Goal: Task Accomplishment & Management: Use online tool/utility

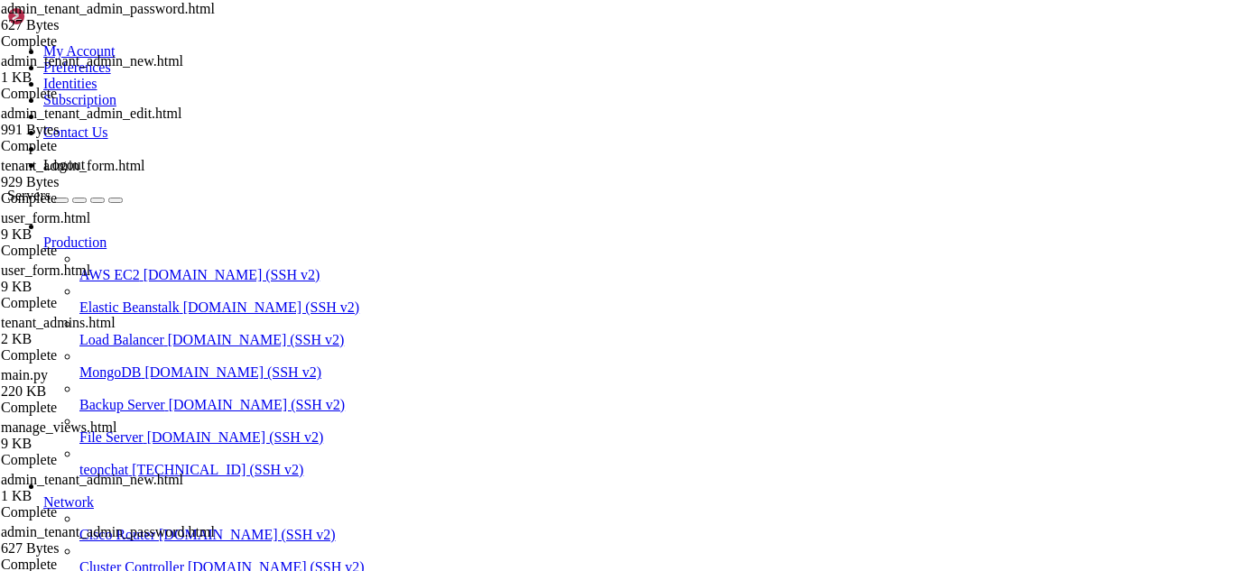
scroll to position [8, 2]
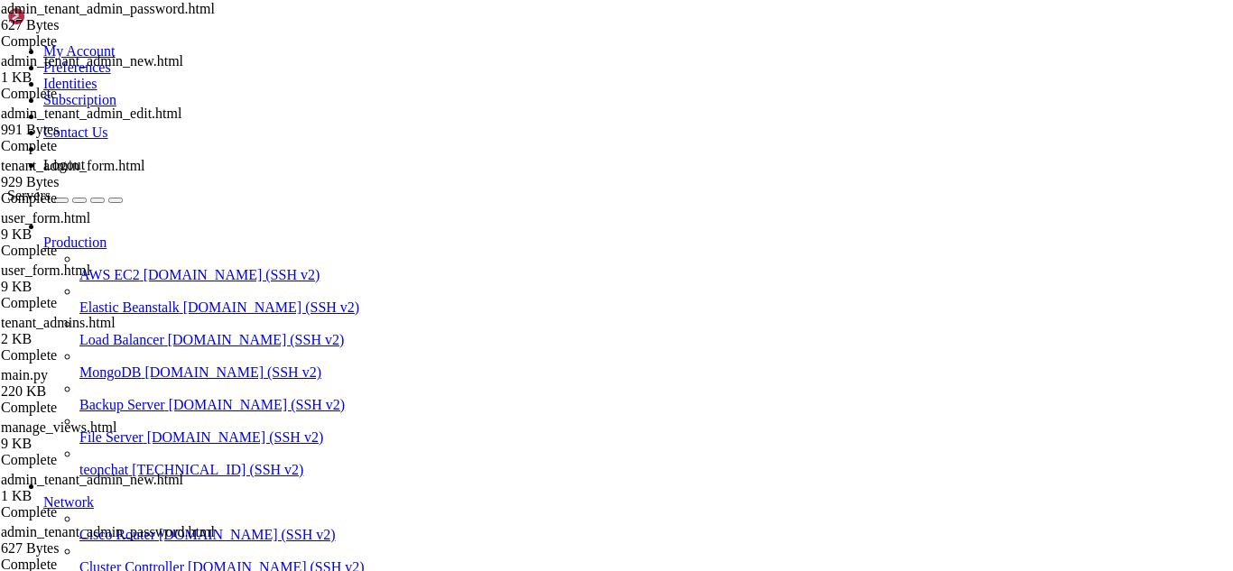
drag, startPoint x: 119, startPoint y: 1132, endPoint x: 69, endPoint y: 1153, distance: 54.6
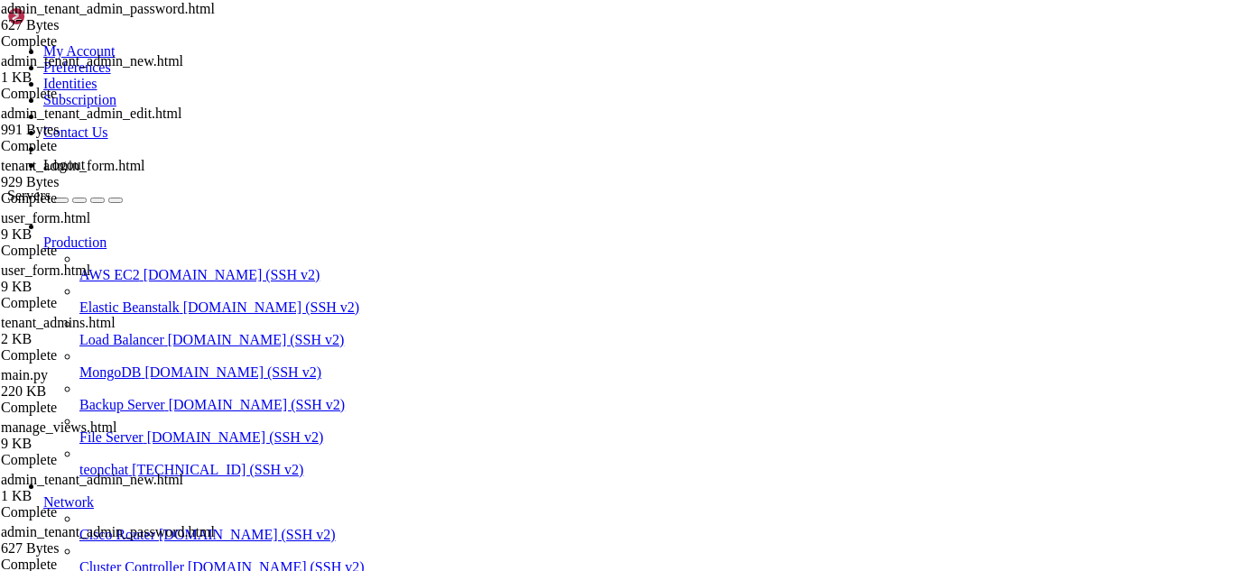
drag, startPoint x: 94, startPoint y: 1317, endPoint x: 57, endPoint y: 1320, distance: 37.1
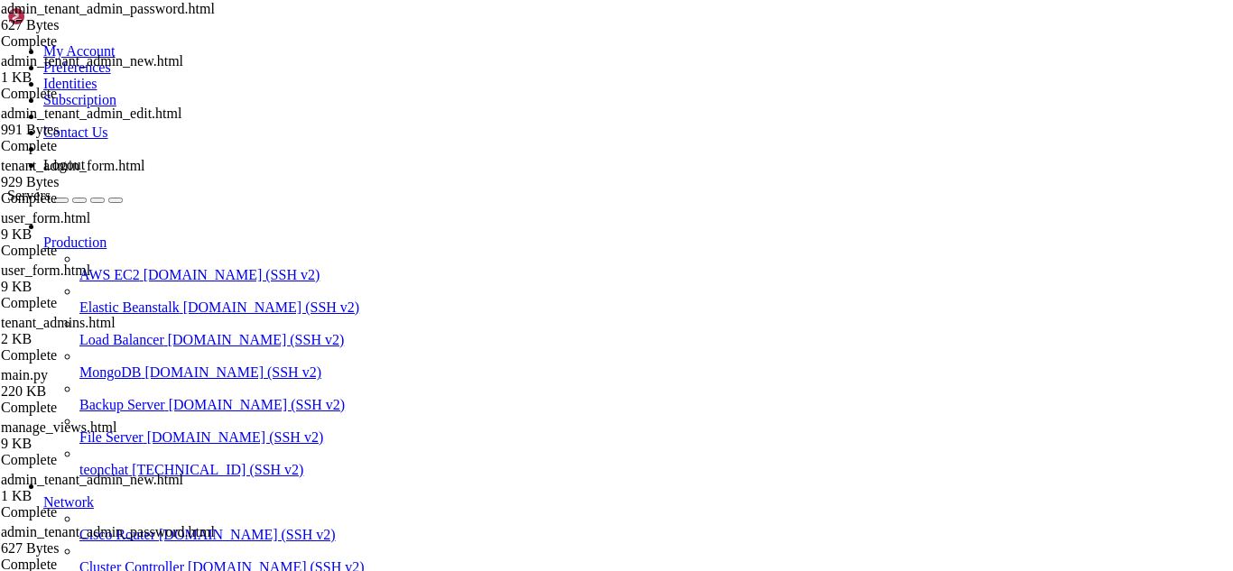
drag, startPoint x: 430, startPoint y: 1458, endPoint x: 375, endPoint y: 1474, distance: 57.4
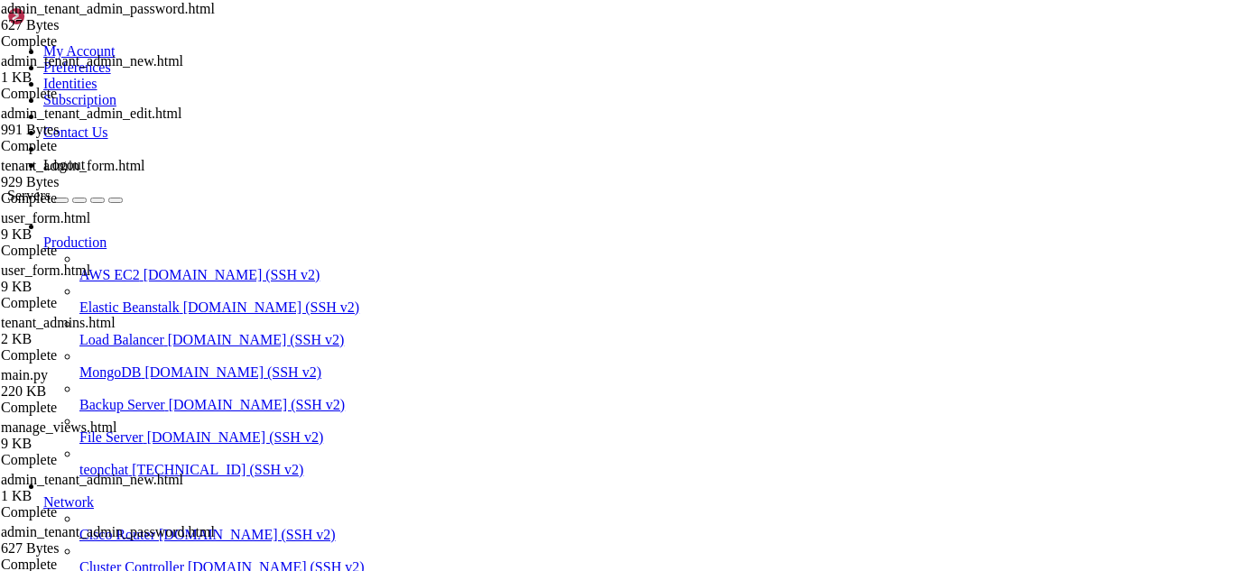
drag, startPoint x: 136, startPoint y: 1362, endPoint x: 366, endPoint y: 1403, distance: 232.8
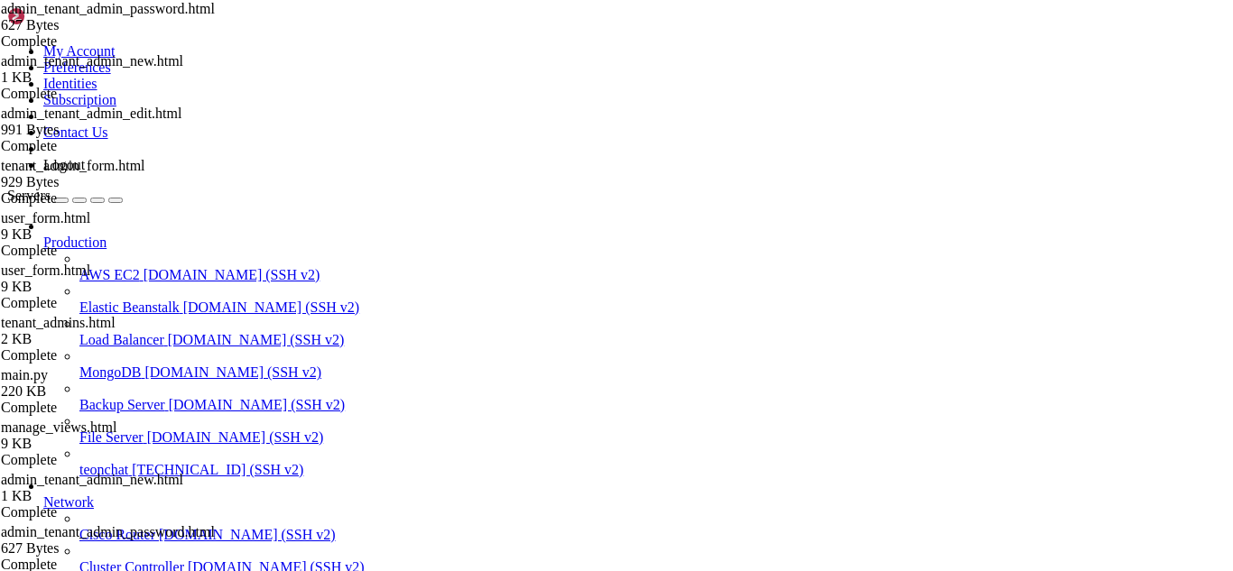
drag, startPoint x: 174, startPoint y: 1159, endPoint x: 115, endPoint y: 1181, distance: 63.4
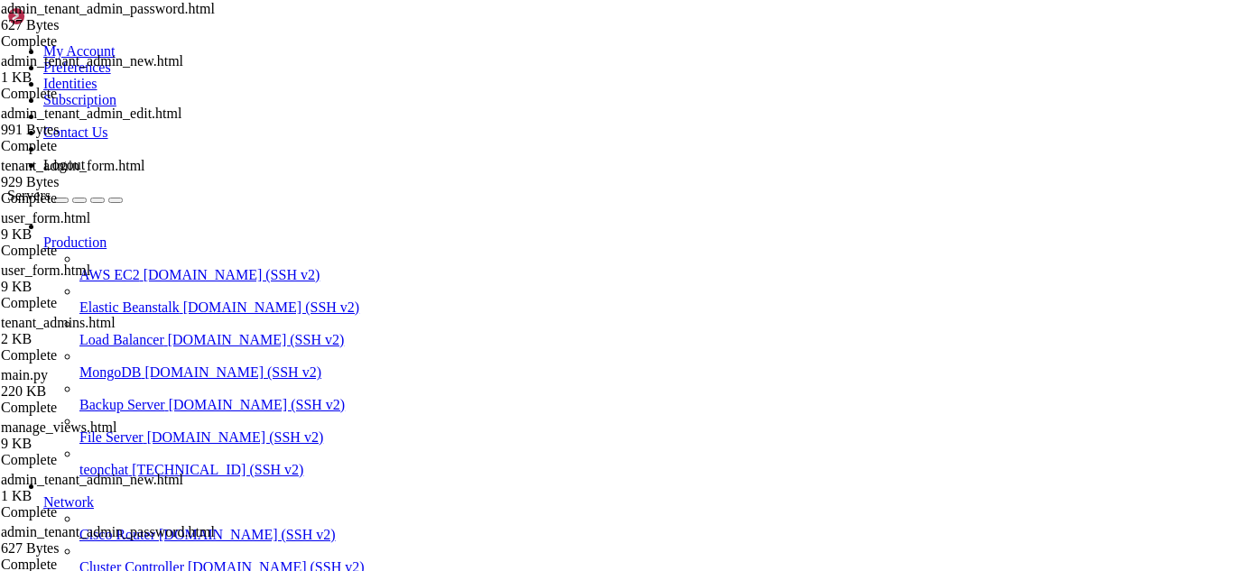
scroll to position [103513, 0]
drag, startPoint x: 467, startPoint y: 1491, endPoint x: 446, endPoint y: 1491, distance: 20.8
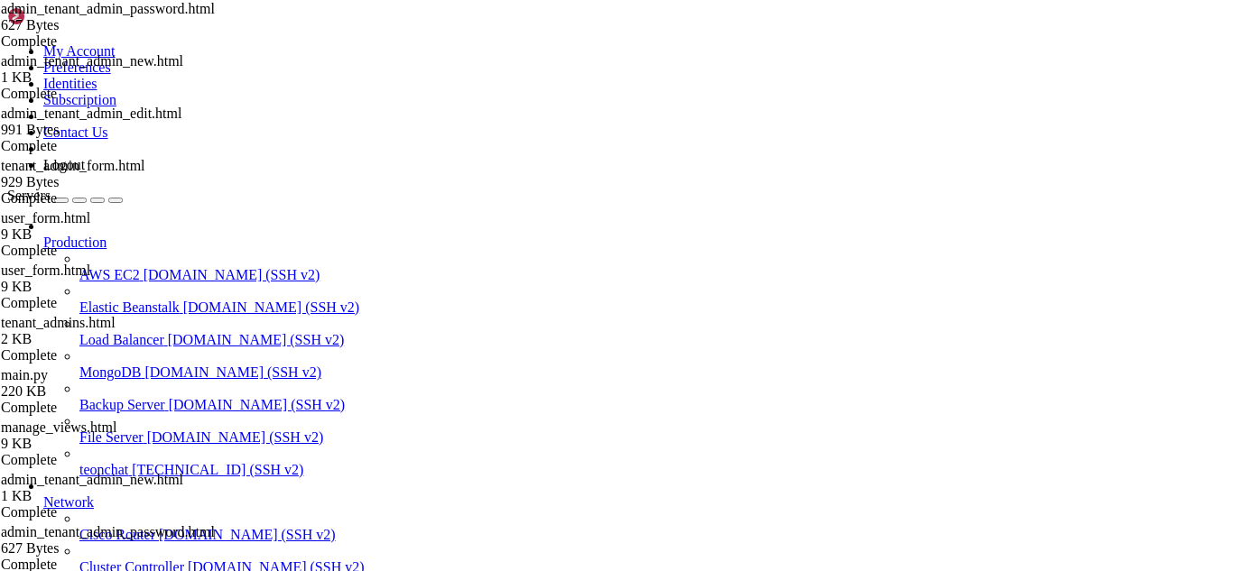
type input "/root/meuapp/flaskmkdir/oficial/app_delivery"
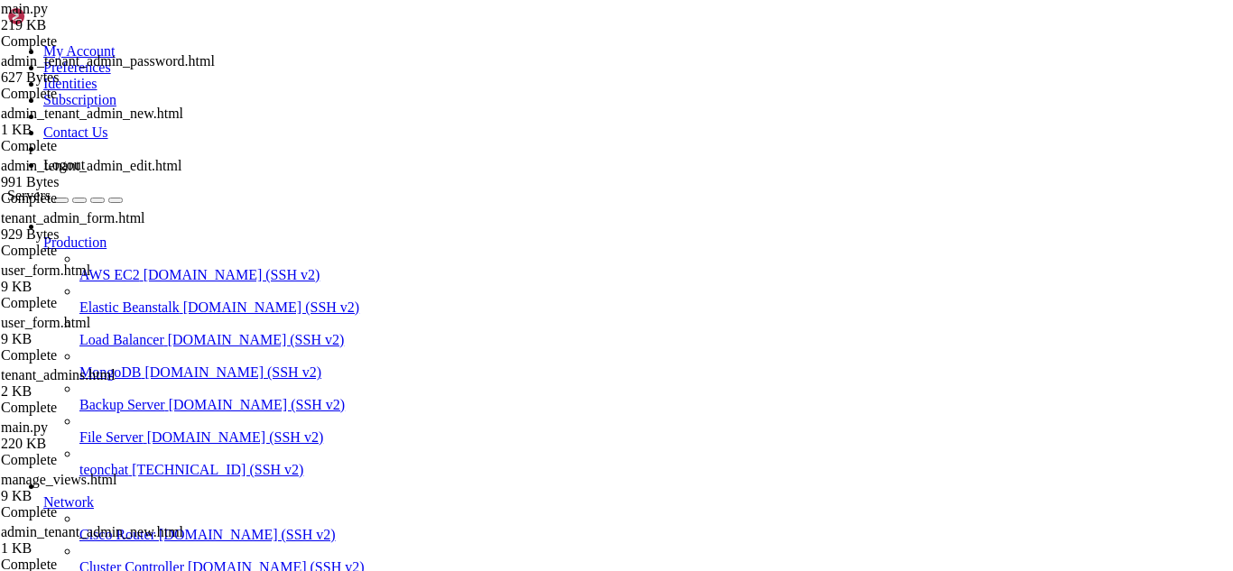
type textarea "import requests"
type input "wraps"
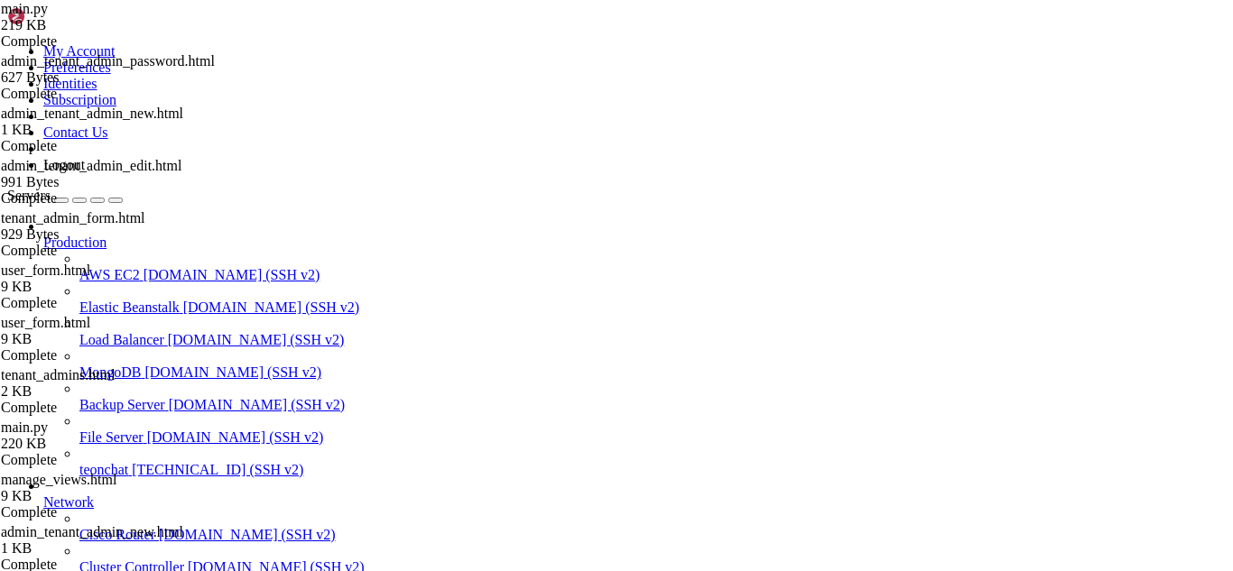
scroll to position [7907, 0]
drag, startPoint x: 281, startPoint y: 225, endPoint x: 665, endPoint y: 317, distance: 395.4
type textarea "observations = request.form.get('observations', '')"
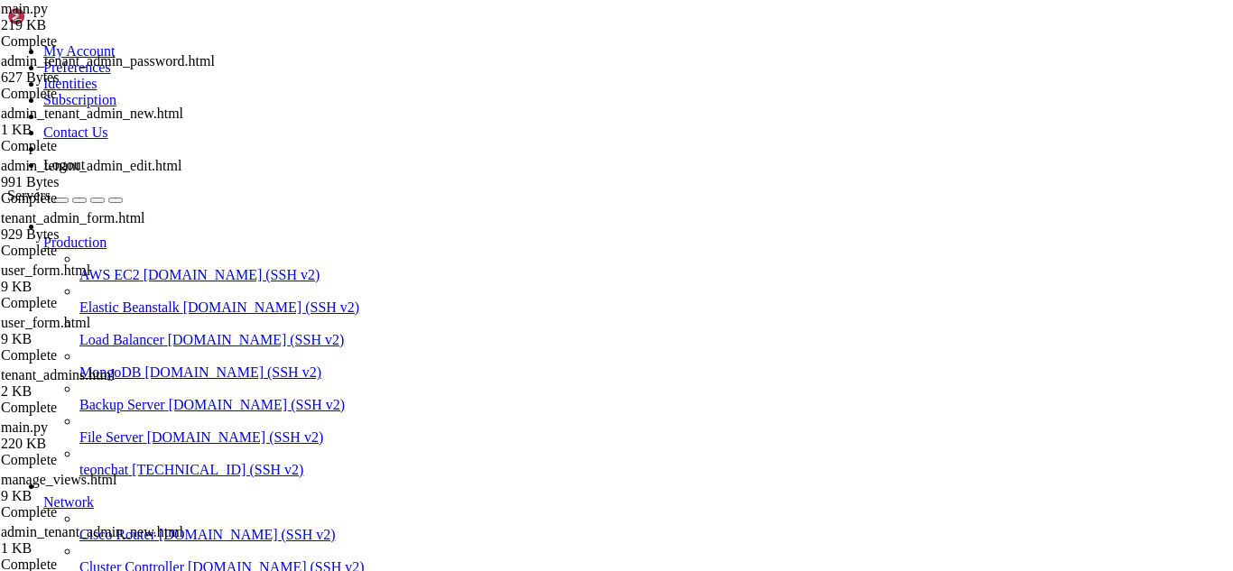
scroll to position [105859, 0]
drag, startPoint x: 14, startPoint y: 1216, endPoint x: 292, endPoint y: 1486, distance: 387.4
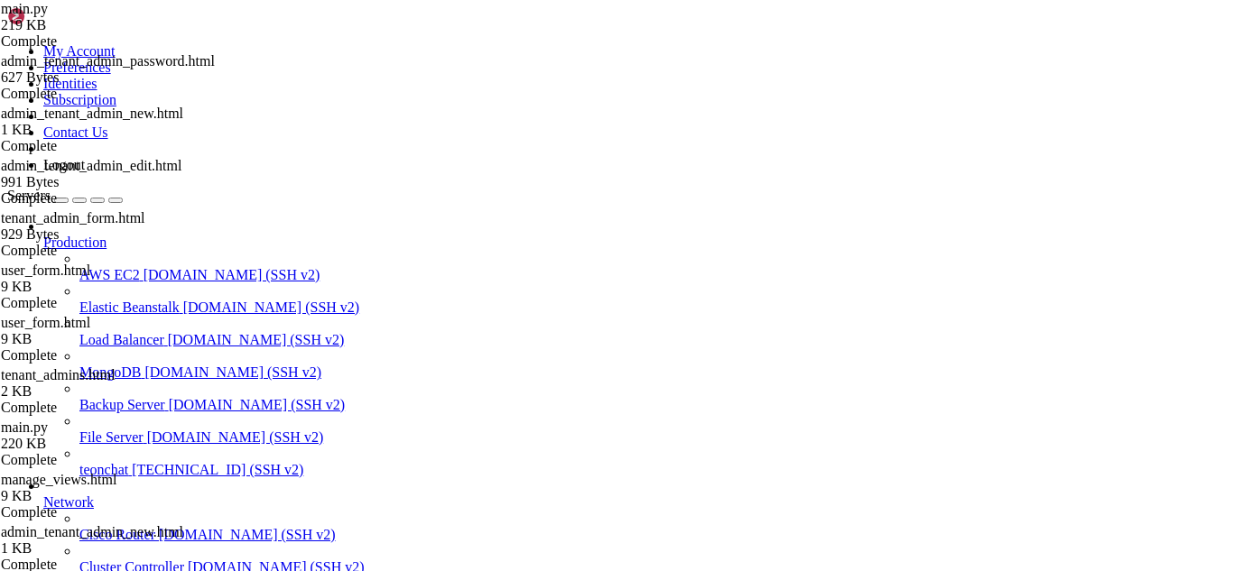
scroll to position [106833, 0]
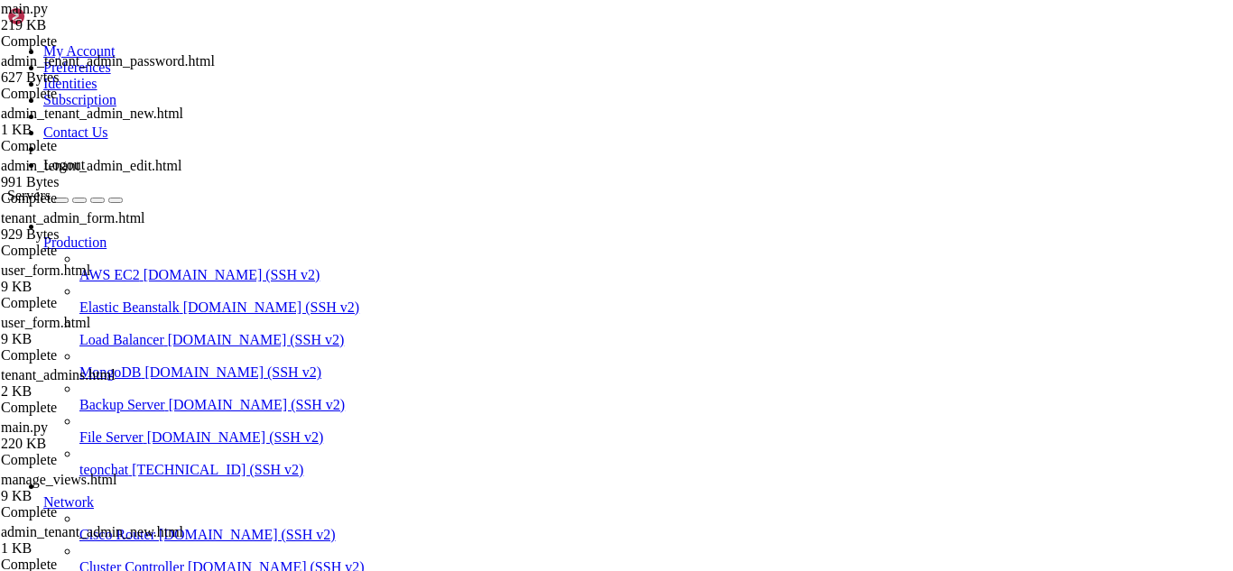
type input "/root/meuapp/flaskmkdir/oficial/app_delivery/templates/admin"
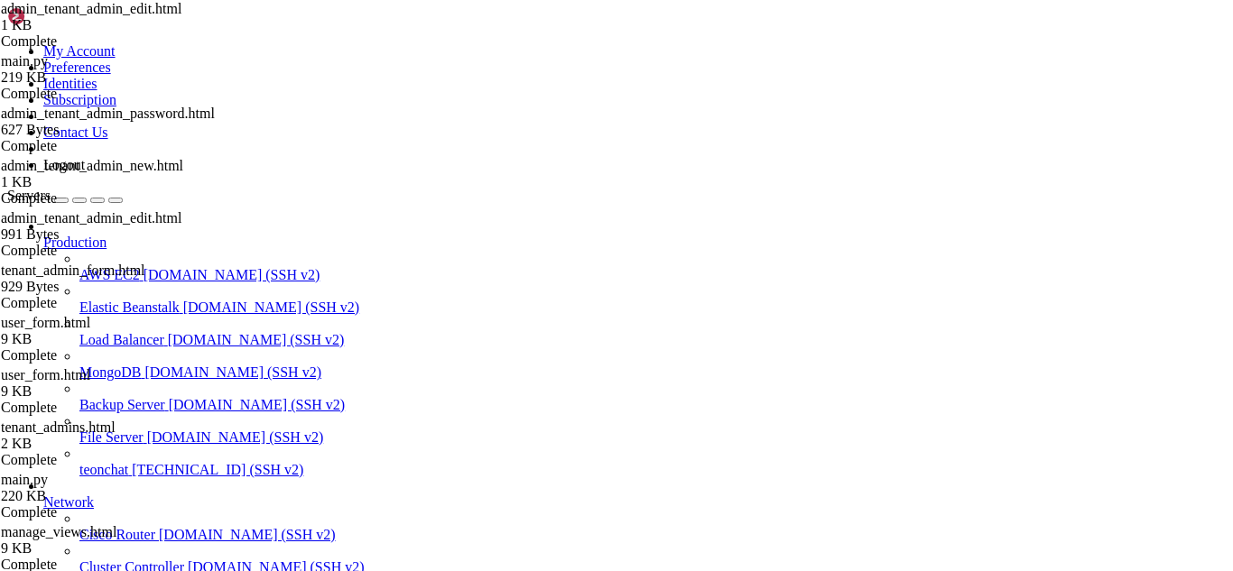
type textarea "``"
type textarea "`"
type textarea "``"
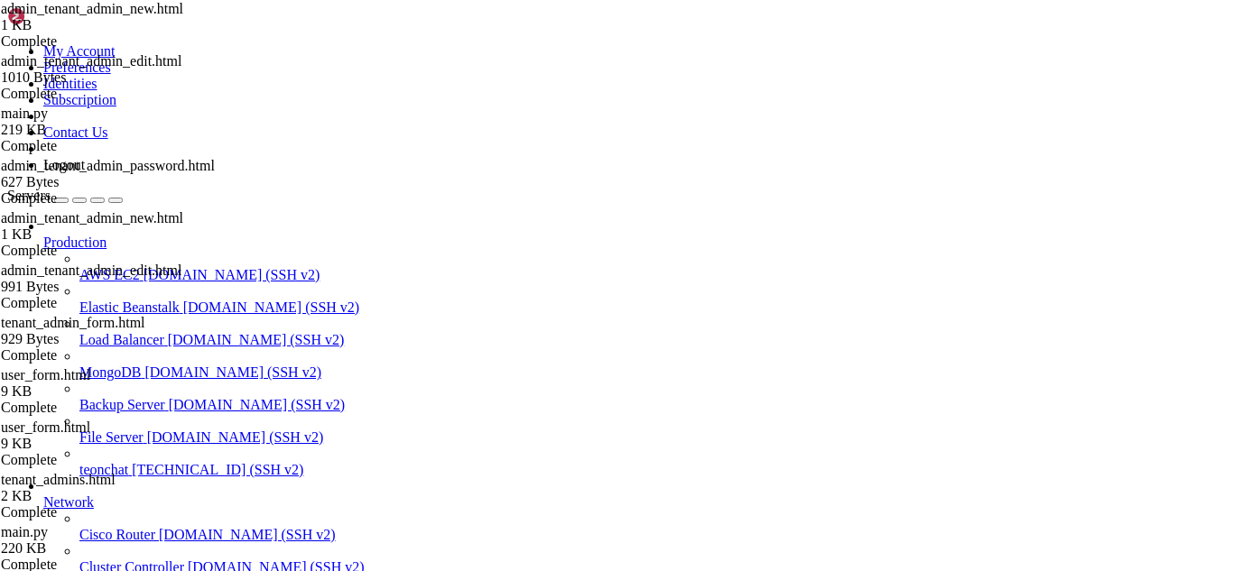
type textarea "{% endblock %}"
paste textarea "{% endblock %}"
type textarea "{% endblock %}"
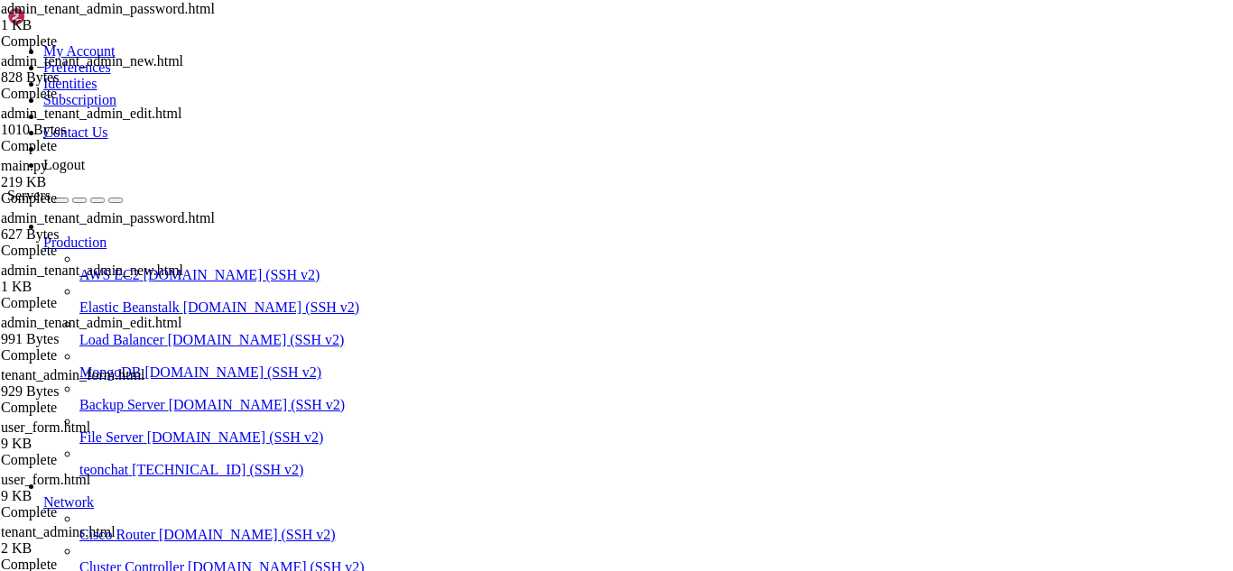
type textarea "{% endblock %}"
paste textarea "<a class="btn btn-outline-secondary" href="{{ url_for('admin_tenant_admin_edit'…"
type textarea "<a class="btn btn-outline-secondary" href="{{ url_for('admin_tenant_admin_edit'…"
type textarea "{% endblock %}"
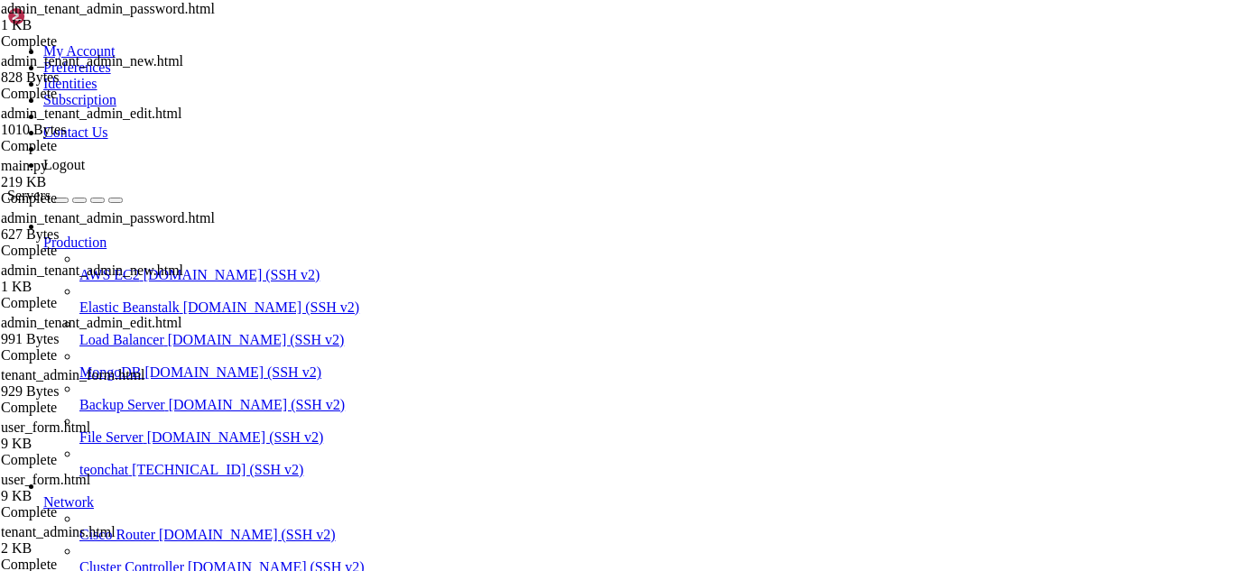
type textarea "{% endblock %}"
paste textarea "{% endblock %}"
type textarea "{% endblock %}"
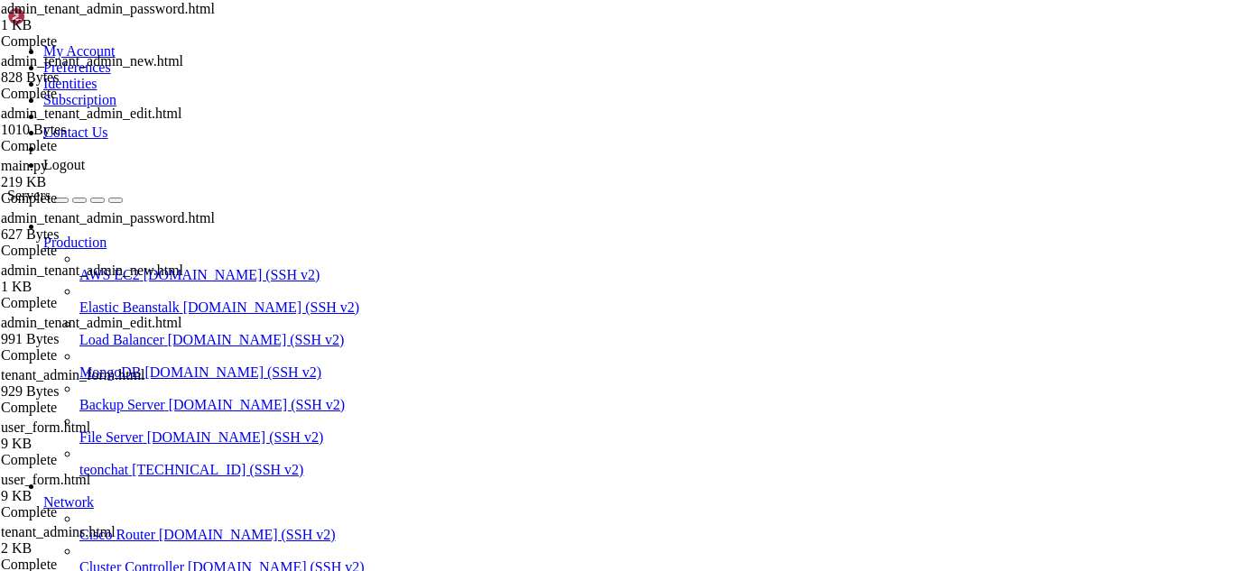
drag, startPoint x: 14, startPoint y: 1169, endPoint x: 351, endPoint y: 1480, distance: 459.3
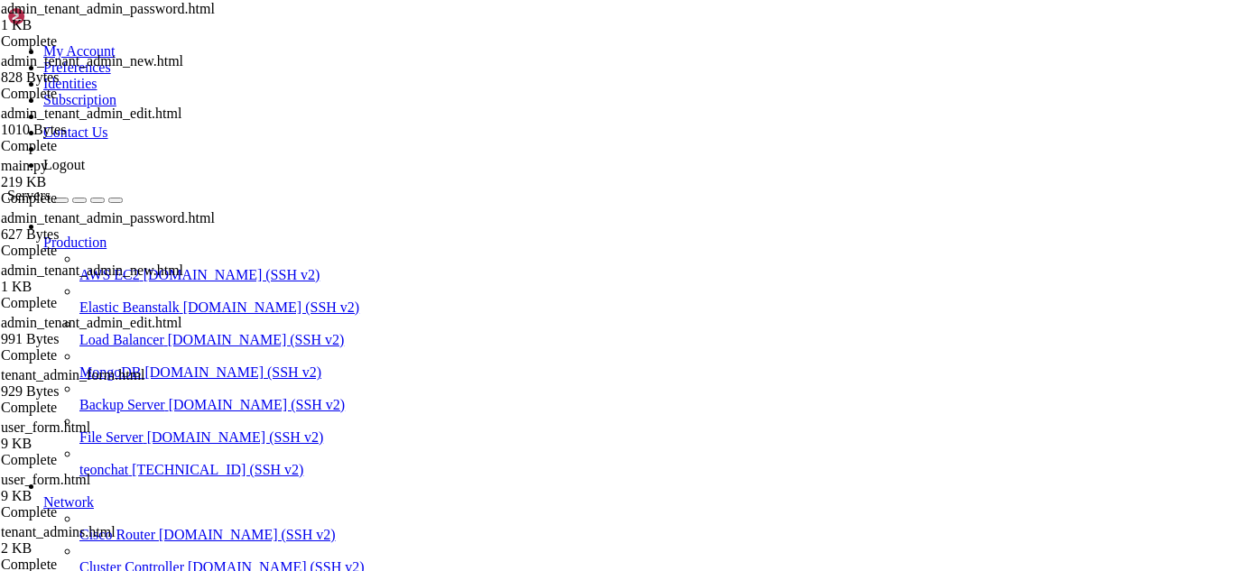
scroll to position [108347, 0]
drag, startPoint x: 440, startPoint y: 1478, endPoint x: 16, endPoint y: 1335, distance: 446.7
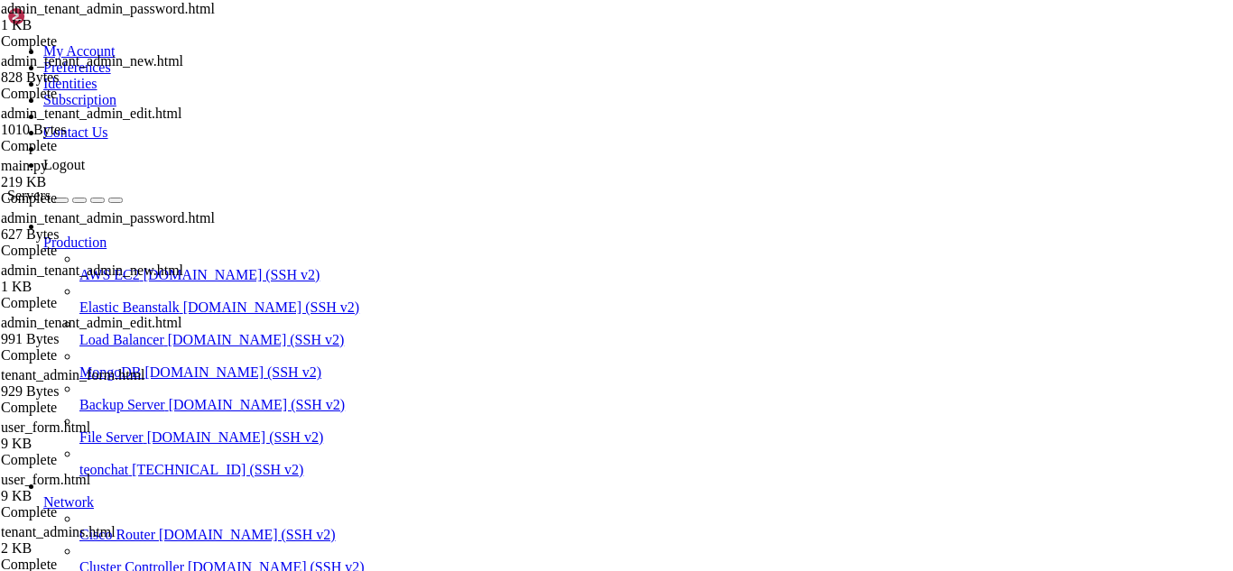
drag, startPoint x: 300, startPoint y: 1441, endPoint x: 157, endPoint y: 1437, distance: 142.7
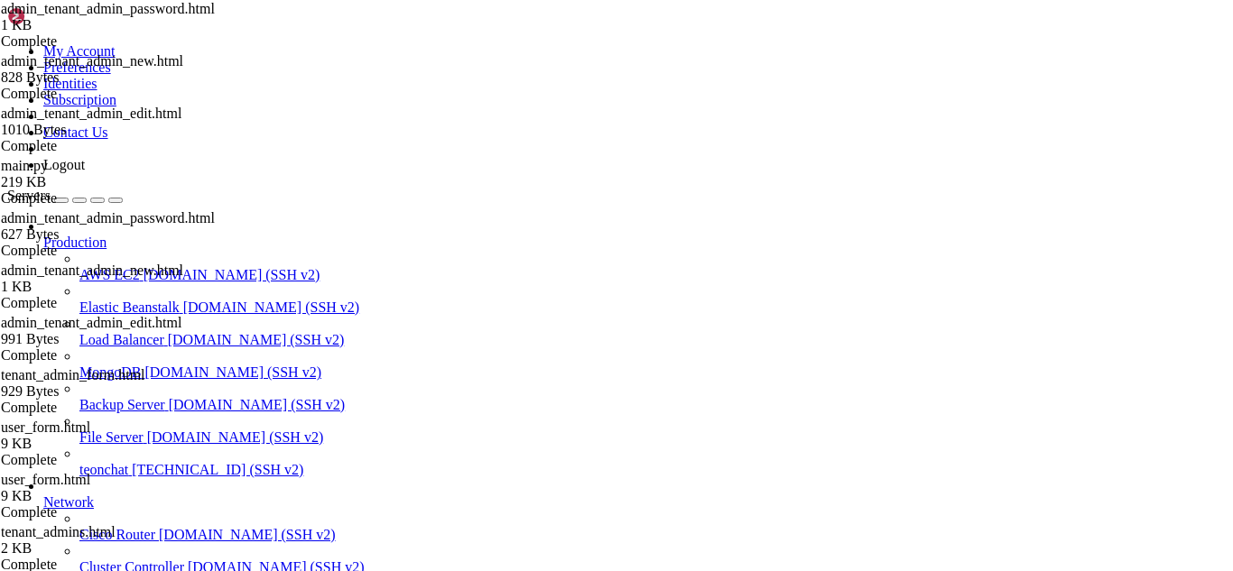
drag, startPoint x: 482, startPoint y: 1500, endPoint x: 441, endPoint y: 1487, distance: 42.5
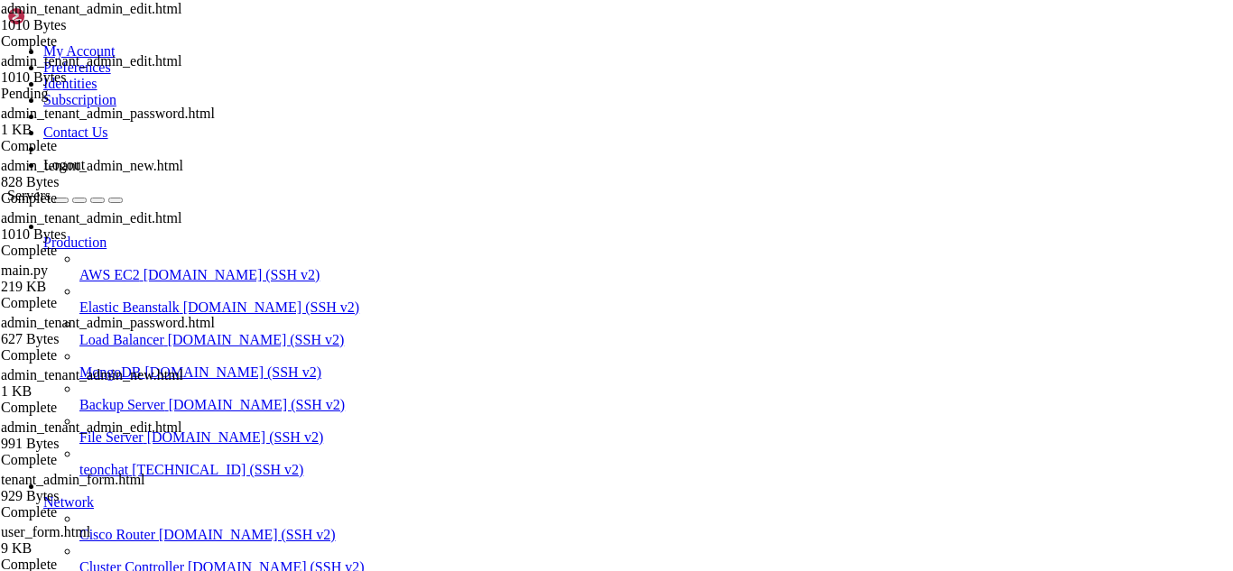
type textarea "{% endblock %}"
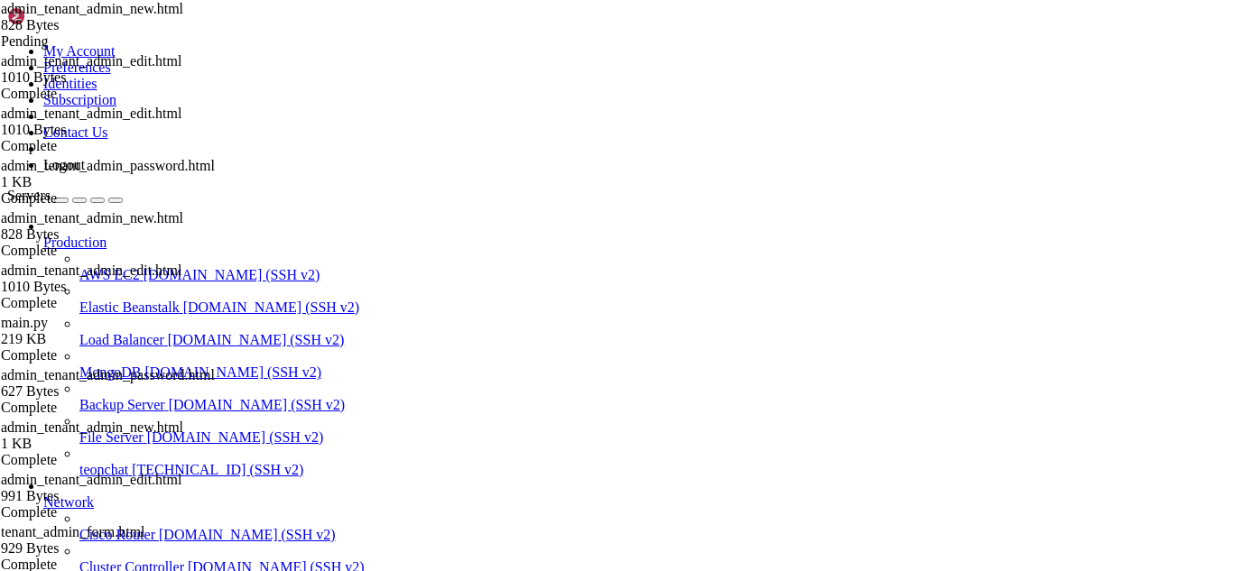
type textarea "{% endblock %}"
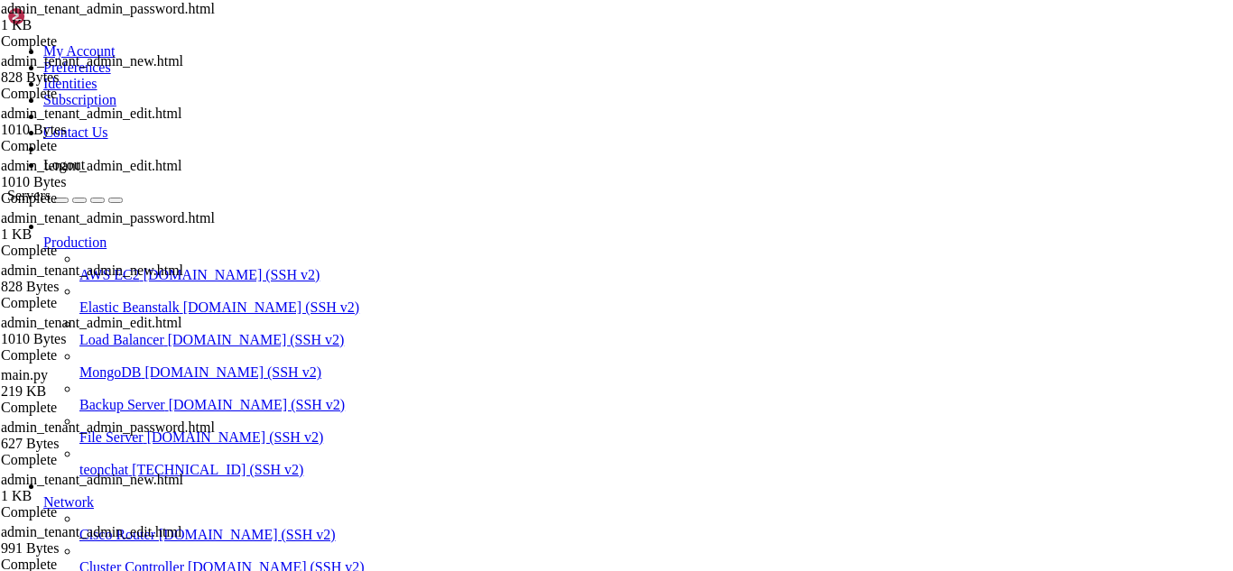
type textarea "{% endblock %}"
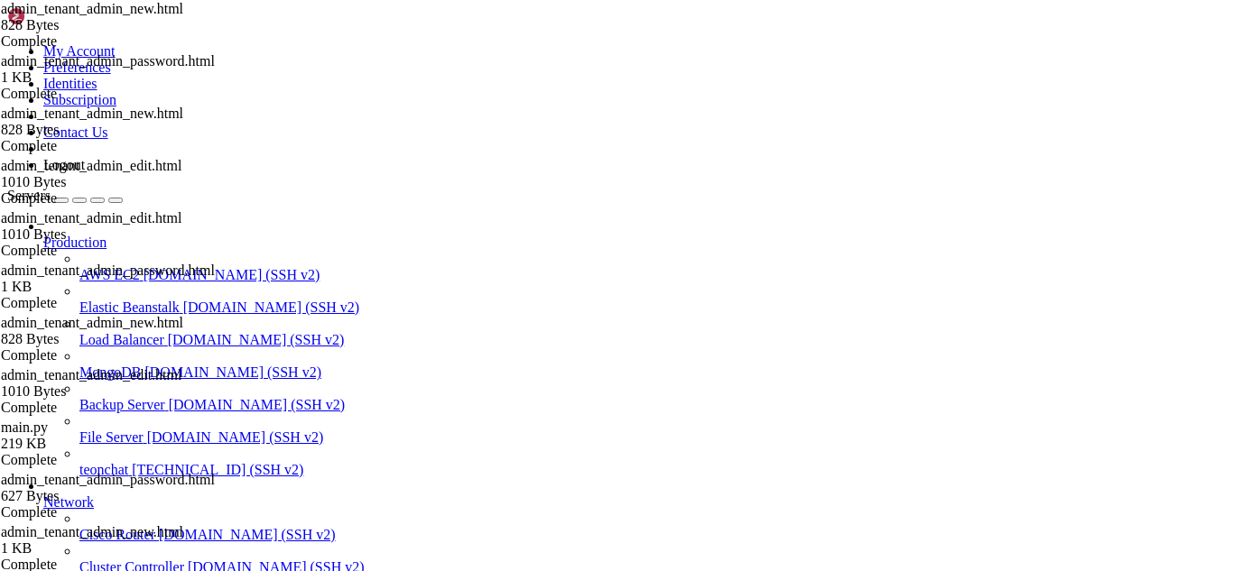
type textarea "{% endblock %}"
paste textarea "{% endblock %}"
type textarea "{% endblock %}"
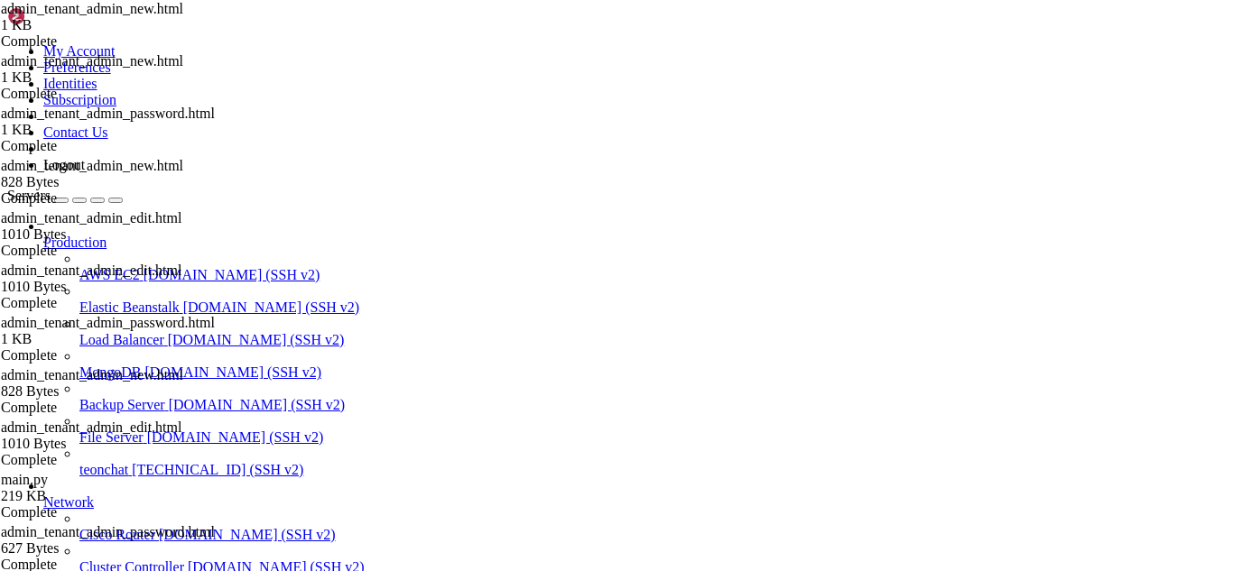
type textarea "<a class="btn btn-outline-secondary" href="{{ url_for('manage_views') }}">Cance…"
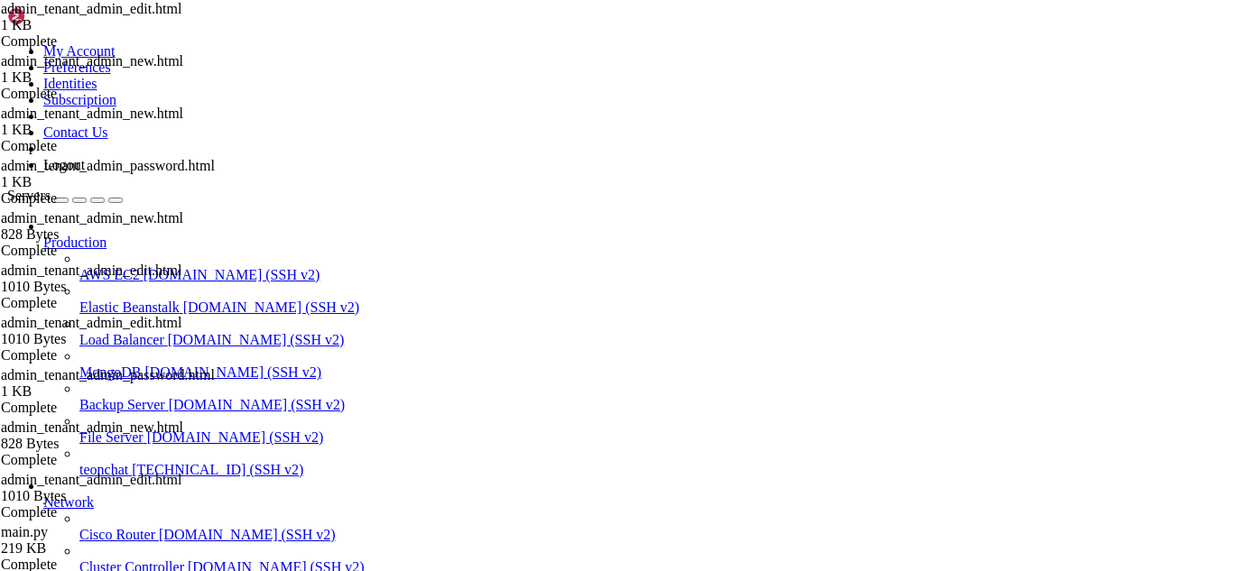
type textarea "{% endblock %}"
paste textarea "{% endblock %}"
type textarea "<a class="btn btn-outline-secondary" href="{{ url_for('manage_views') }}">Cance…"
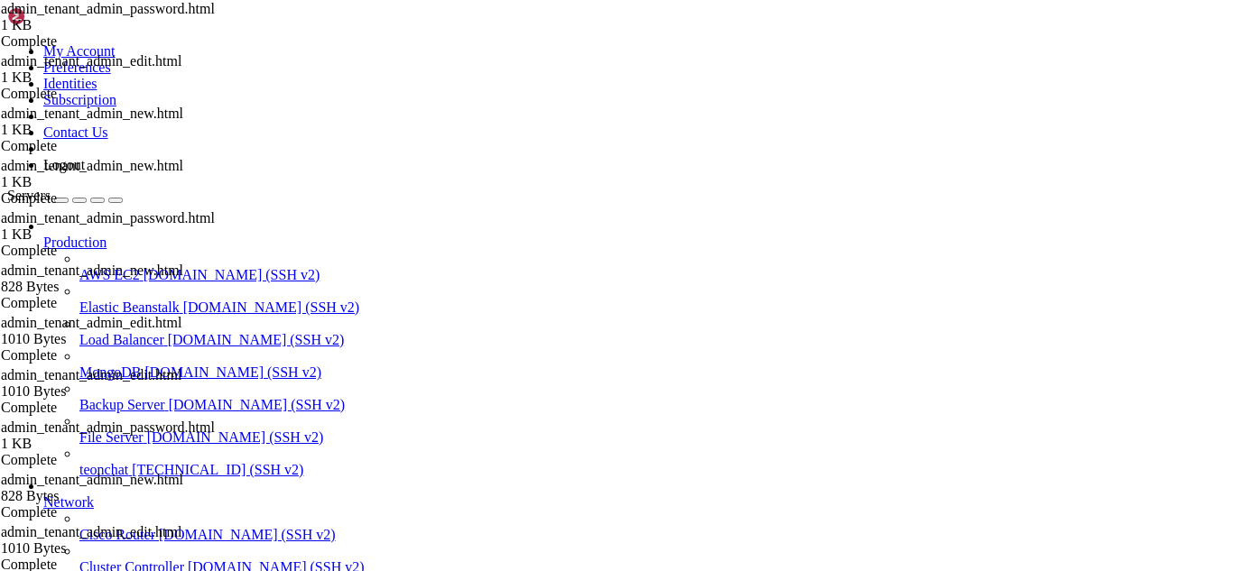
type textarea "{% endblock %}"
paste textarea "{% endblock %}"
type textarea "<a class="btn btn-outline-secondary" href="{{ url_for('manage_views') }}">Cance…"
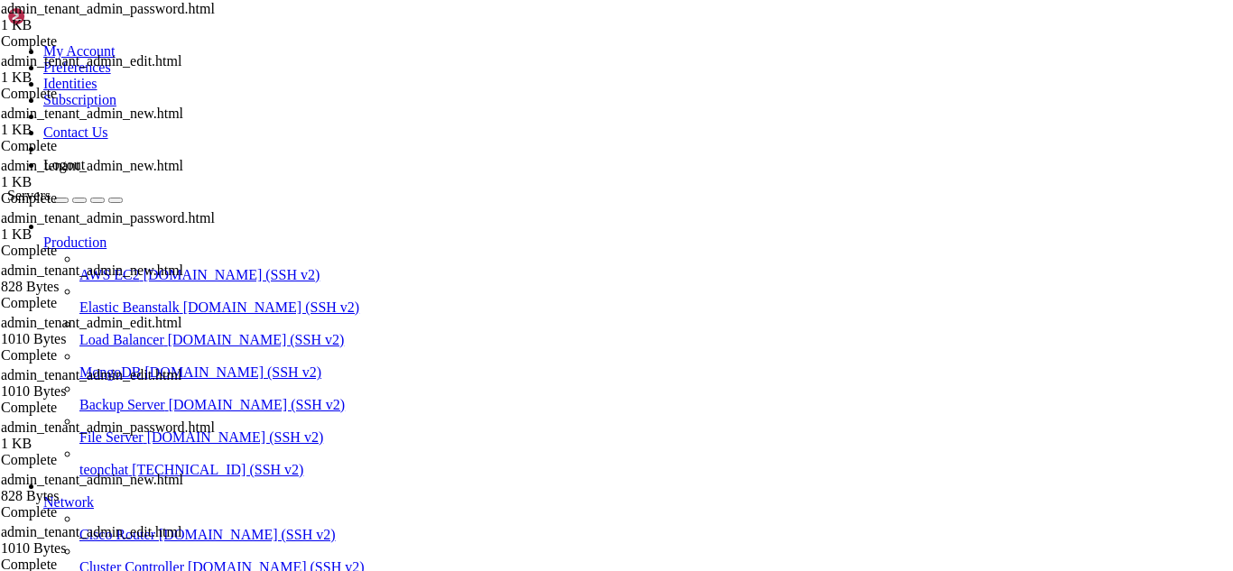
drag, startPoint x: 13, startPoint y: 1322, endPoint x: 146, endPoint y: 1400, distance: 154.5
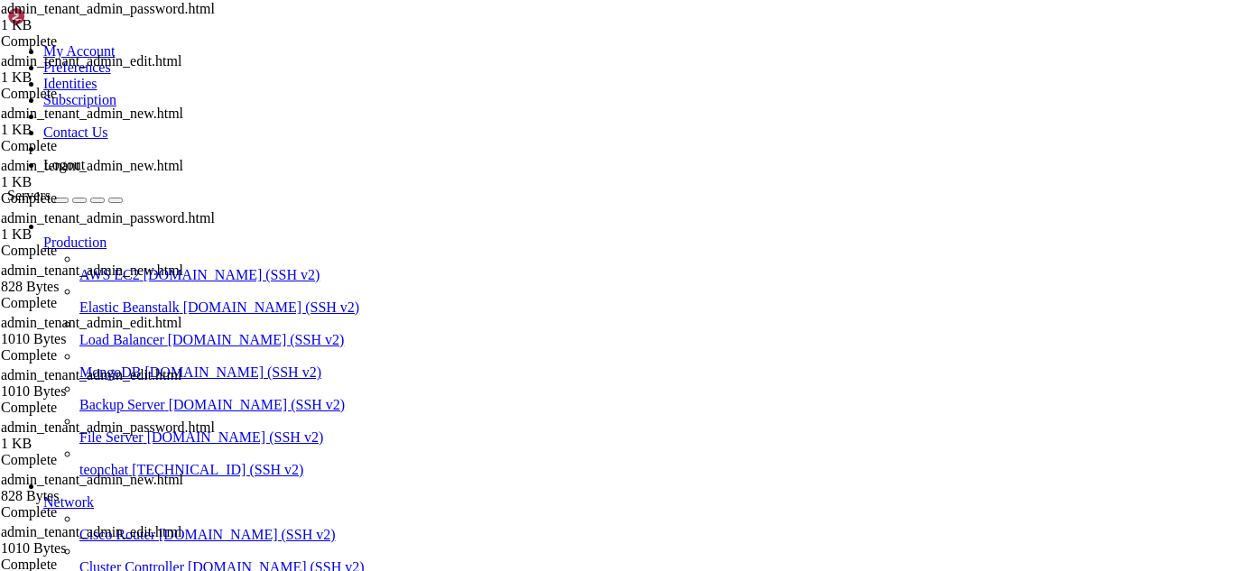
drag, startPoint x: 13, startPoint y: 1168, endPoint x: 59, endPoint y: 1205, distance: 59.1
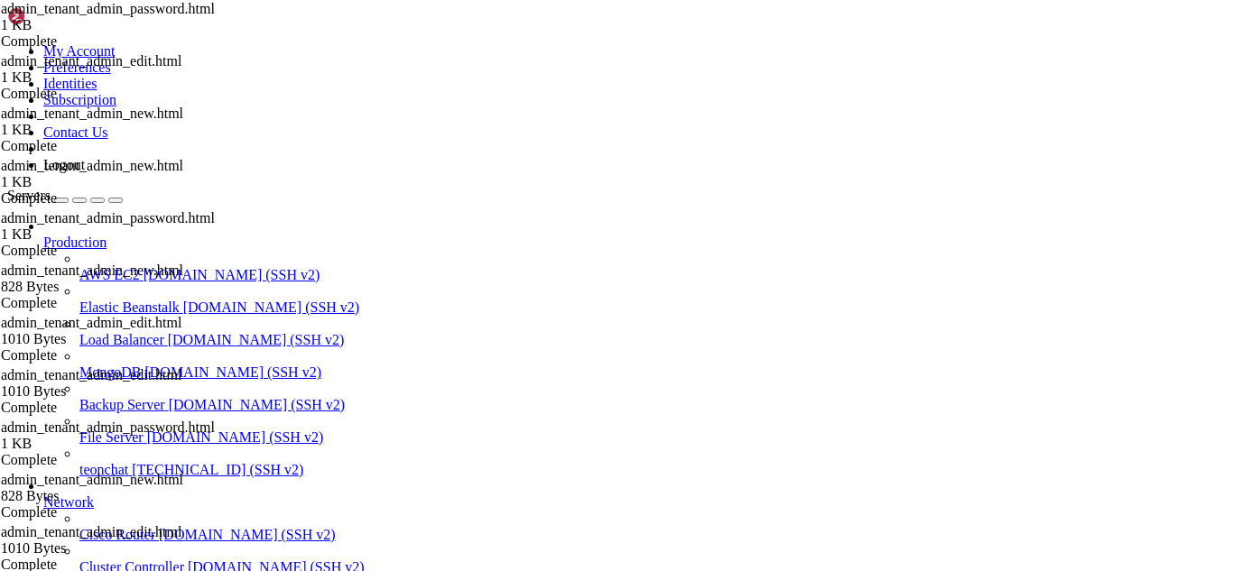
drag, startPoint x: 14, startPoint y: 1167, endPoint x: 310, endPoint y: 1377, distance: 362.4
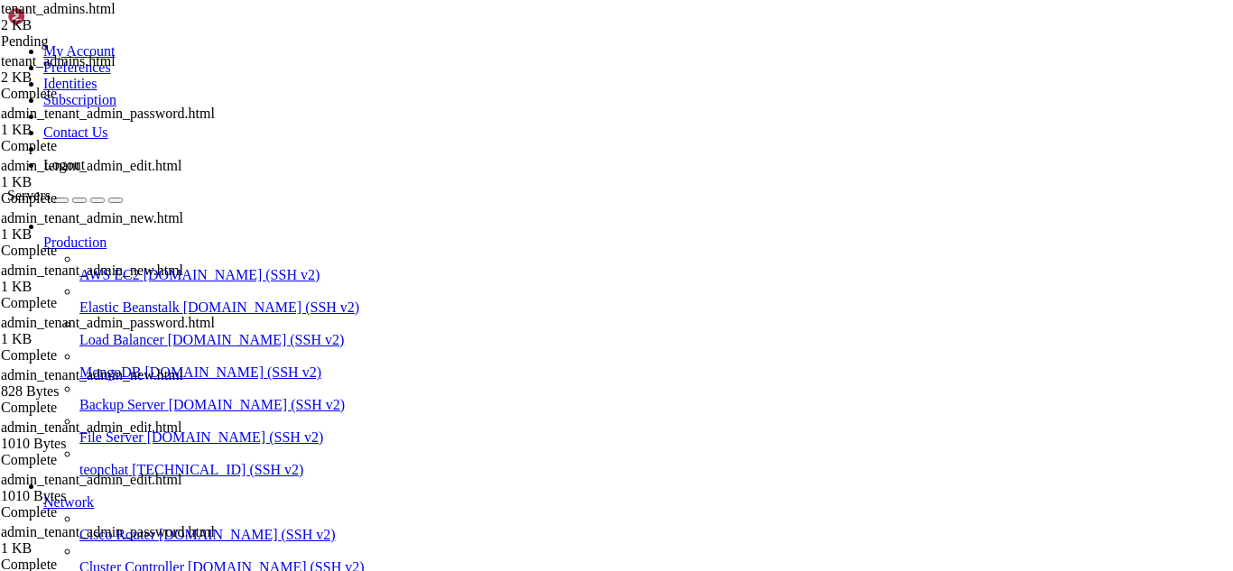
scroll to position [122, 0]
type textarea "<form method="post" action="{{ url_for('admin_tenant_admin_delete', admin_id=ad…"
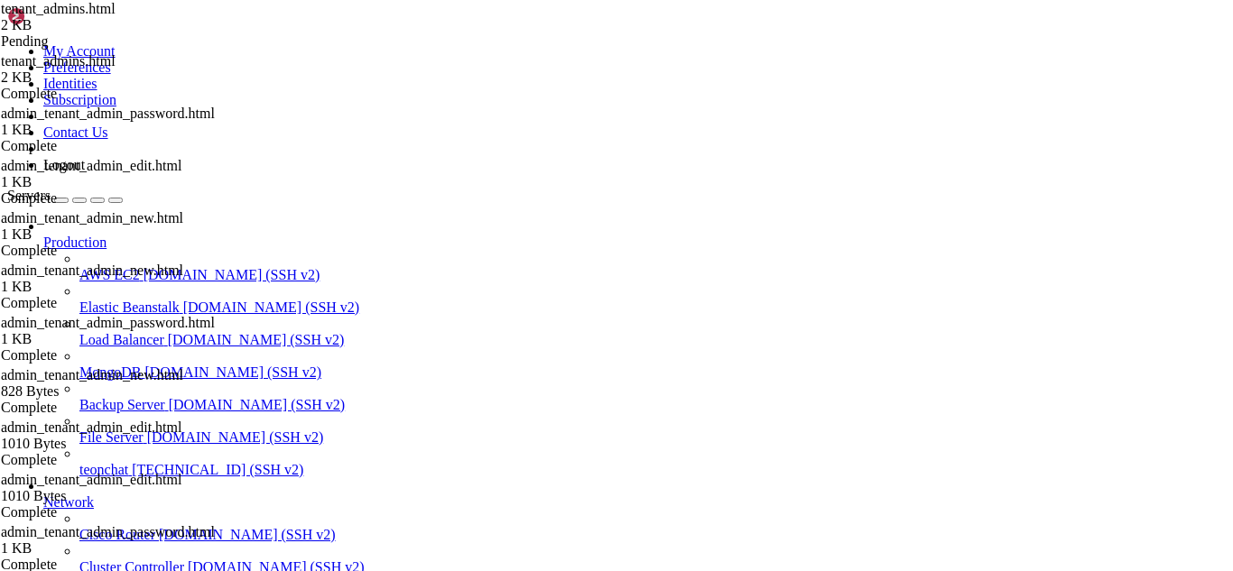
drag, startPoint x: 14, startPoint y: 1097, endPoint x: 337, endPoint y: 1436, distance: 468.6
drag, startPoint x: 13, startPoint y: 1066, endPoint x: 493, endPoint y: 1415, distance: 593.8
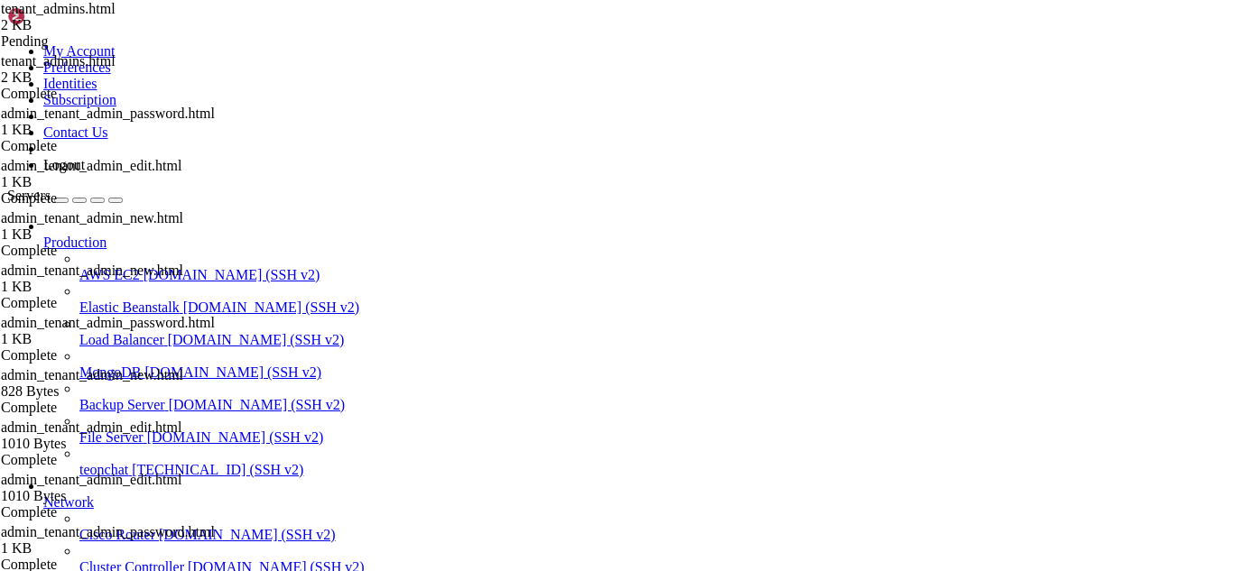
drag, startPoint x: 269, startPoint y: 1360, endPoint x: 13, endPoint y: 1352, distance: 256.5
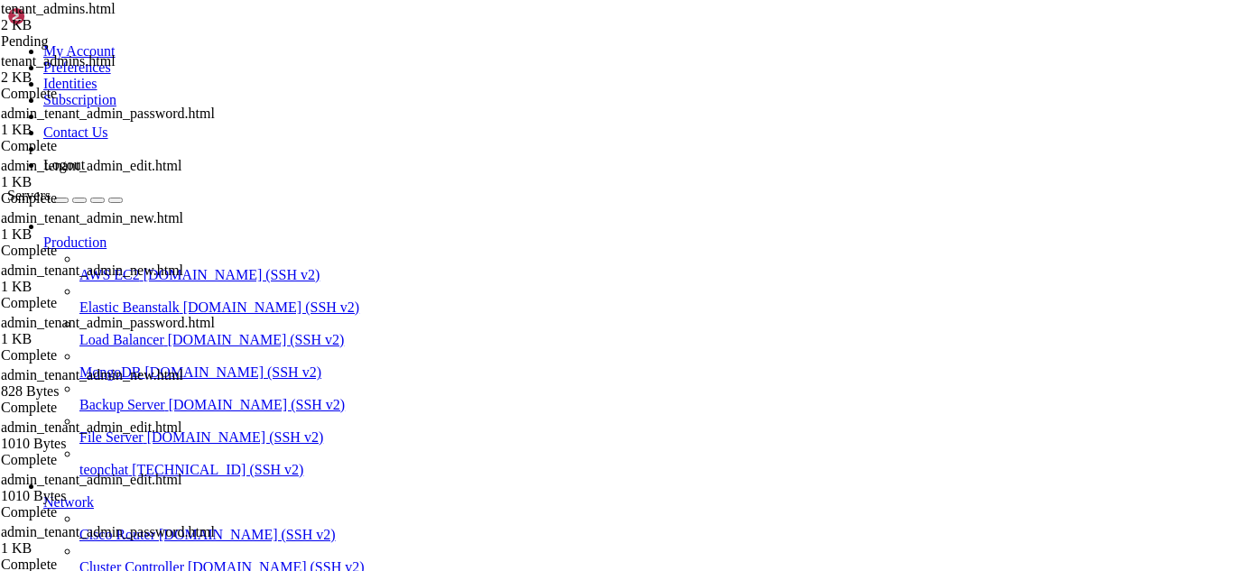
drag, startPoint x: 12, startPoint y: 1357, endPoint x: 143, endPoint y: 1339, distance: 132.1
drag, startPoint x: 273, startPoint y: 1352, endPoint x: 15, endPoint y: 1357, distance: 257.3
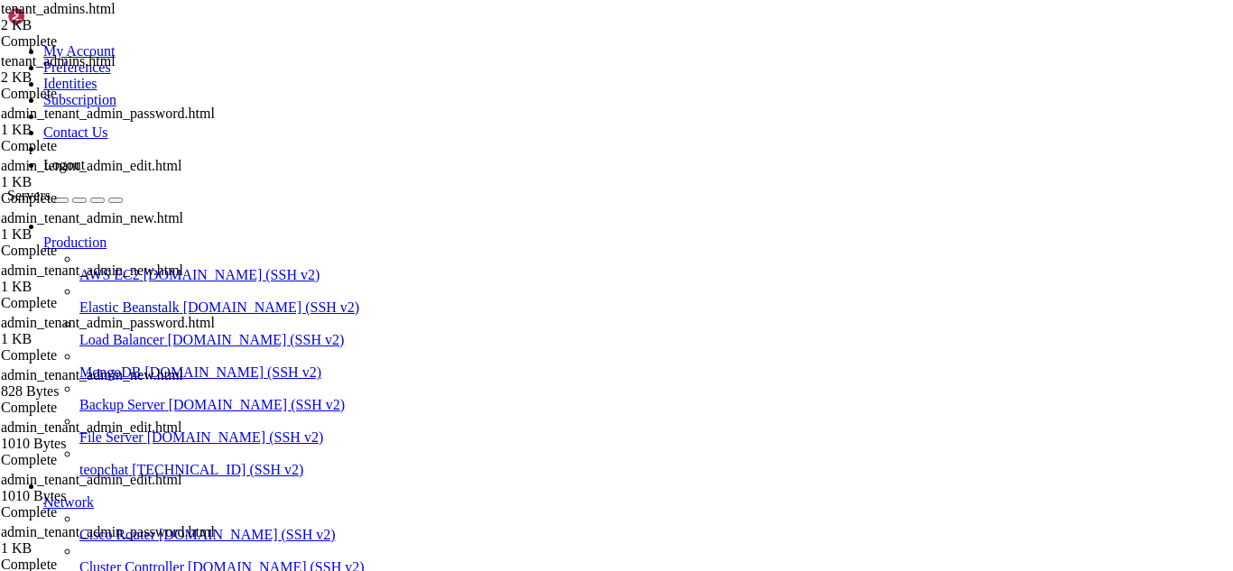
scroll to position [875, 0]
drag, startPoint x: 329, startPoint y: 408, endPoint x: 264, endPoint y: 127, distance: 287.9
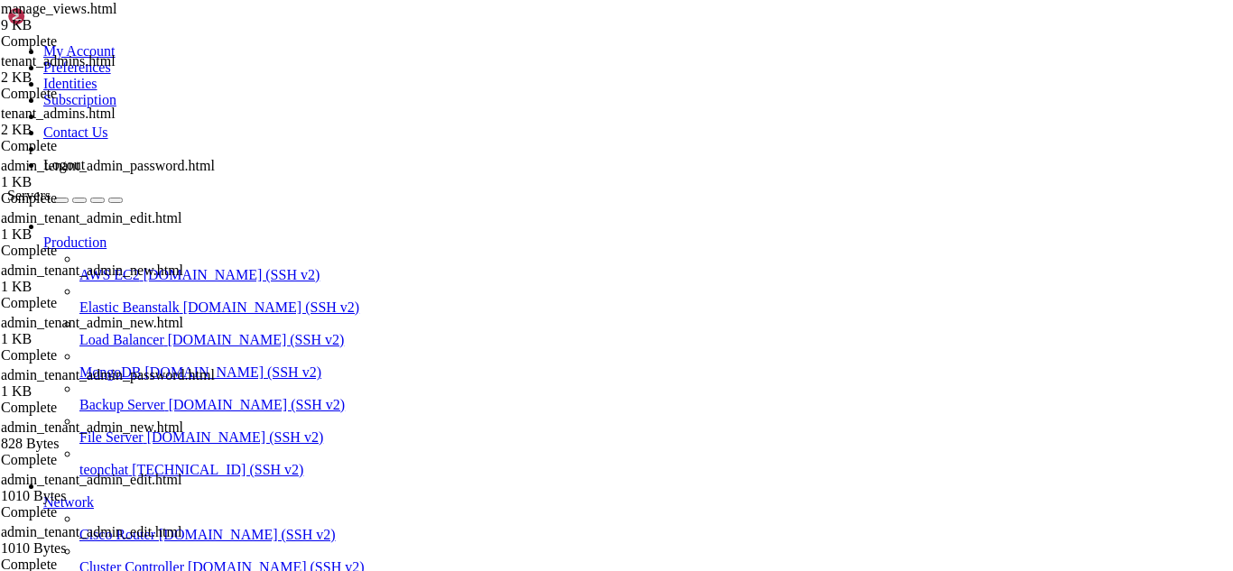
type textarea "<div id="admin-btns-target"></div>"
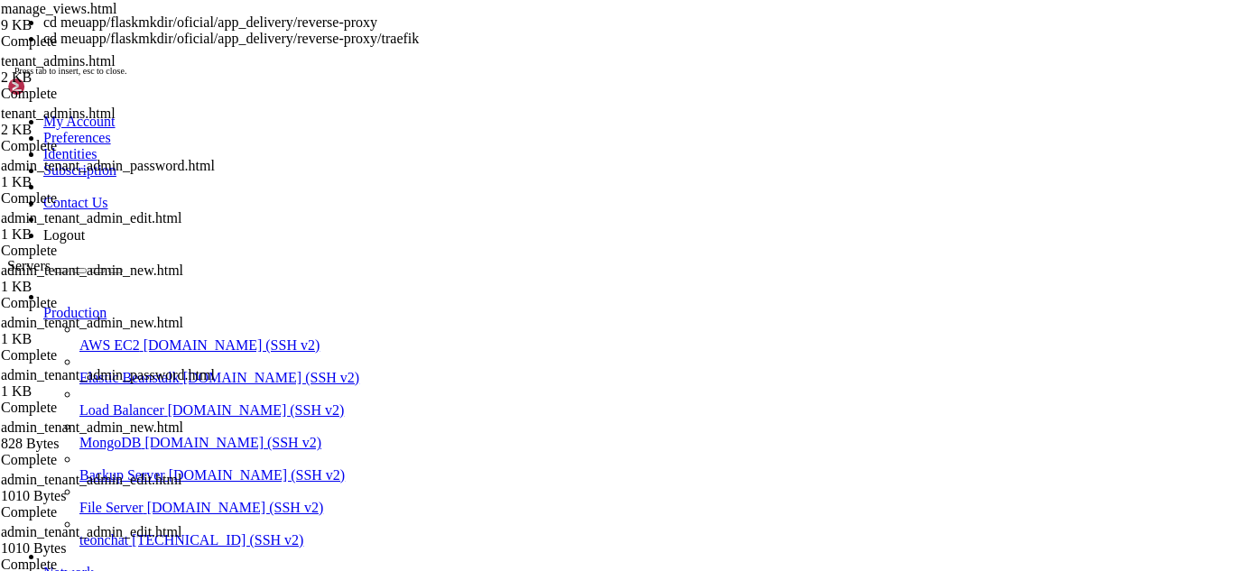
scroll to position [116396, 0]
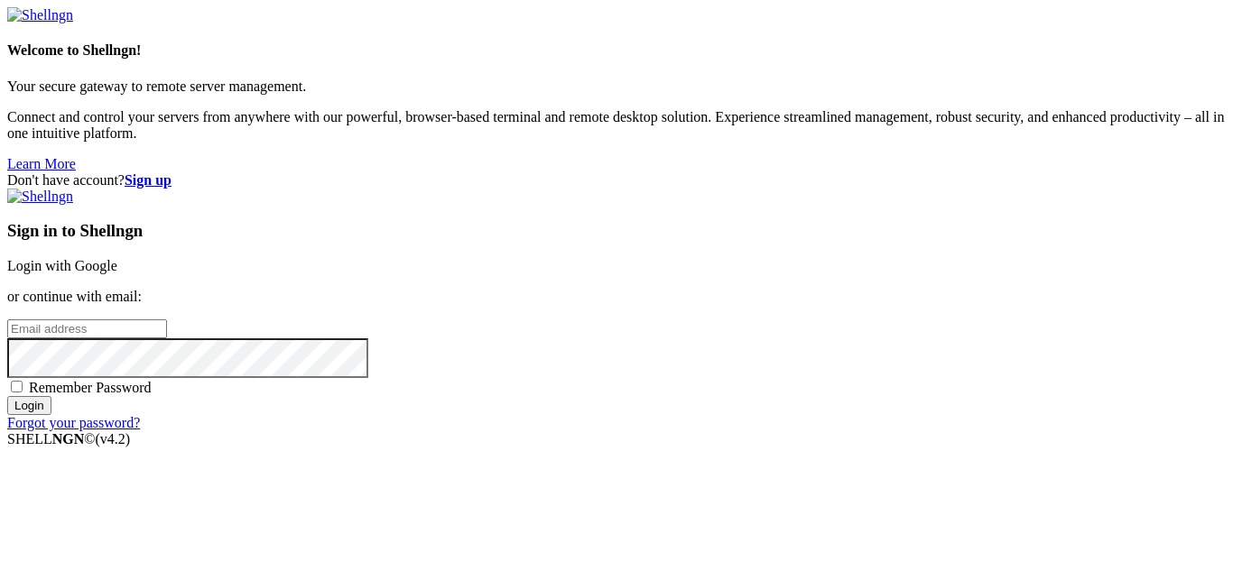
click at [117, 258] on link "Login with Google" at bounding box center [62, 265] width 110 height 15
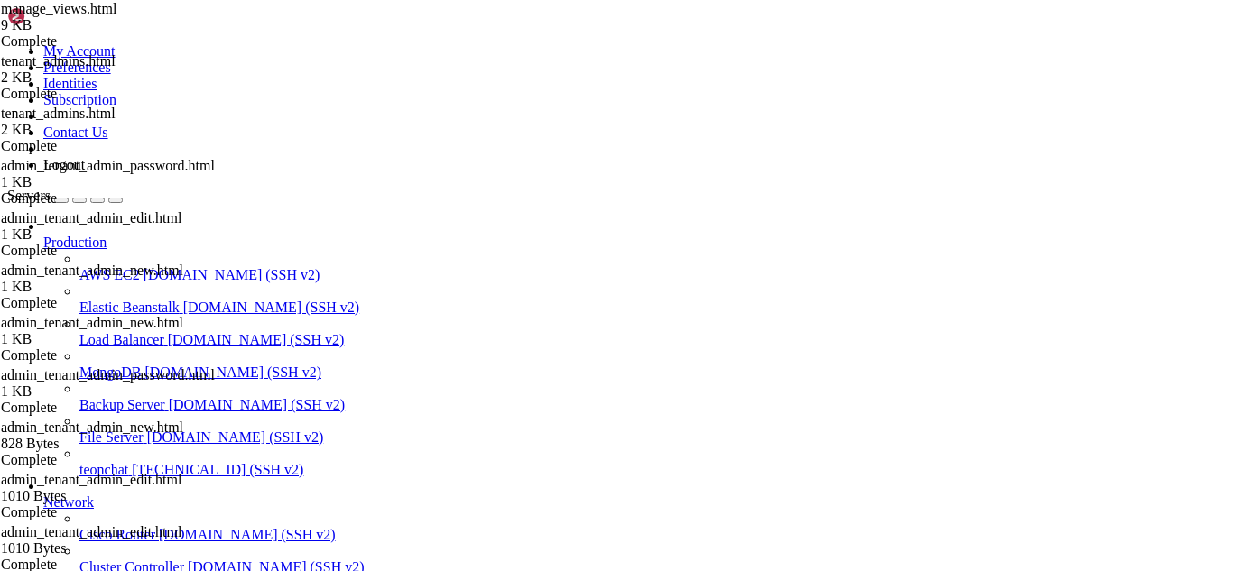
scroll to position [117780, 0]
drag, startPoint x: 1013, startPoint y: 1061, endPoint x: 1234, endPoint y: 1604, distance: 585.8
drag, startPoint x: 393, startPoint y: 1409, endPoint x: 255, endPoint y: 1370, distance: 143.4
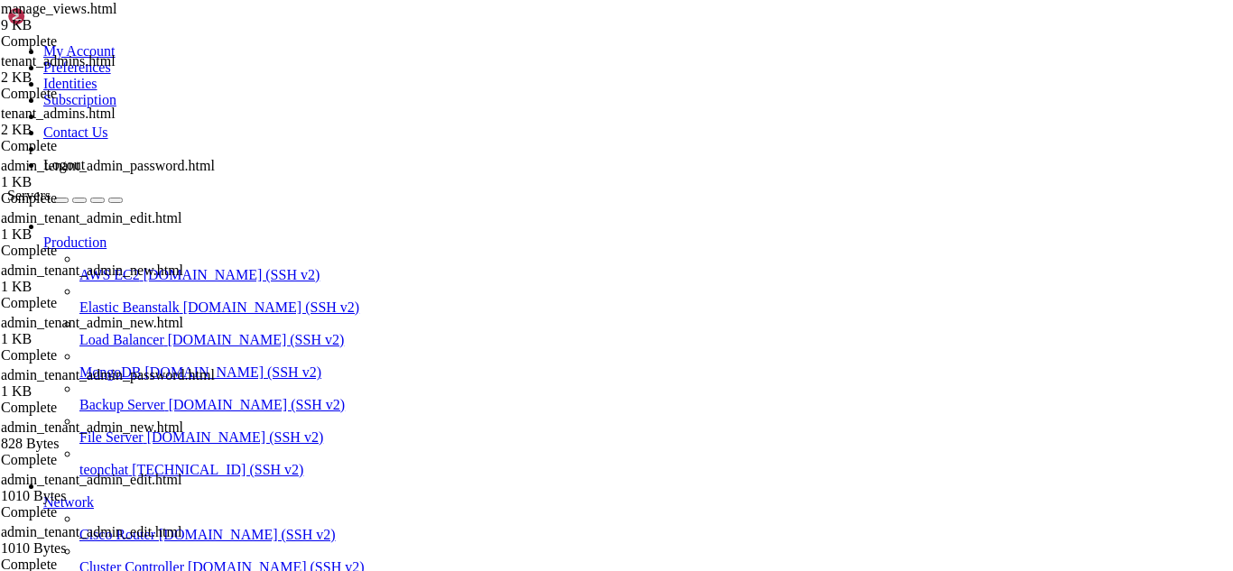
scroll to position [118473, 0]
drag, startPoint x: 367, startPoint y: 1427, endPoint x: 14, endPoint y: 1091, distance: 487.1
copy div "Traceback (most recent call last): File "/usr/local/lib/python3.10/site-package…"
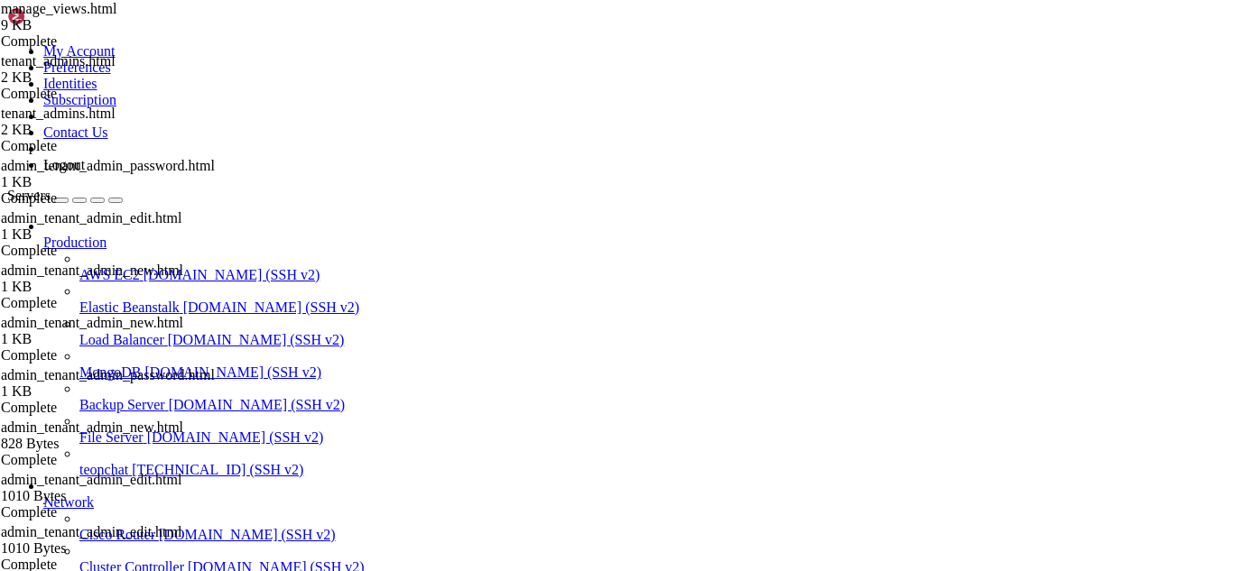
drag, startPoint x: 24, startPoint y: 1260, endPoint x: 271, endPoint y: 1290, distance: 248.2
drag, startPoint x: 125, startPoint y: 1386, endPoint x: 59, endPoint y: 1209, distance: 189.6
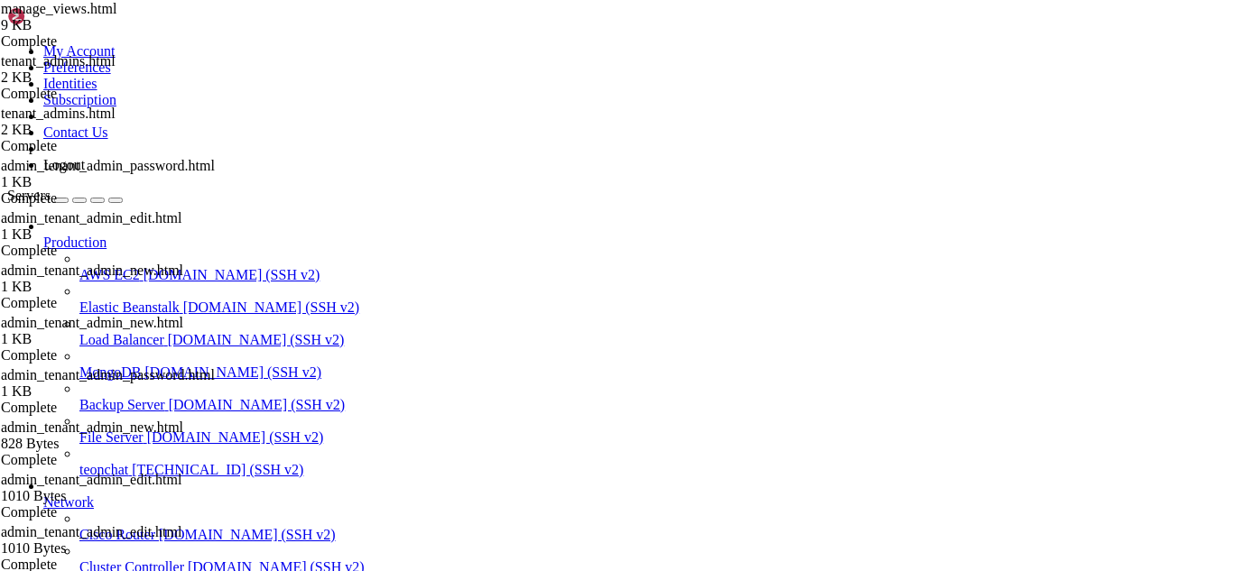
drag, startPoint x: 24, startPoint y: 1261, endPoint x: 864, endPoint y: 1384, distance: 848.3
copy div "&lt; form method= "post" action= "{{ url_for('admin_tenant_admin_delete', admin…"
drag, startPoint x: 100, startPoint y: 1221, endPoint x: 15, endPoint y: 1172, distance: 98.3
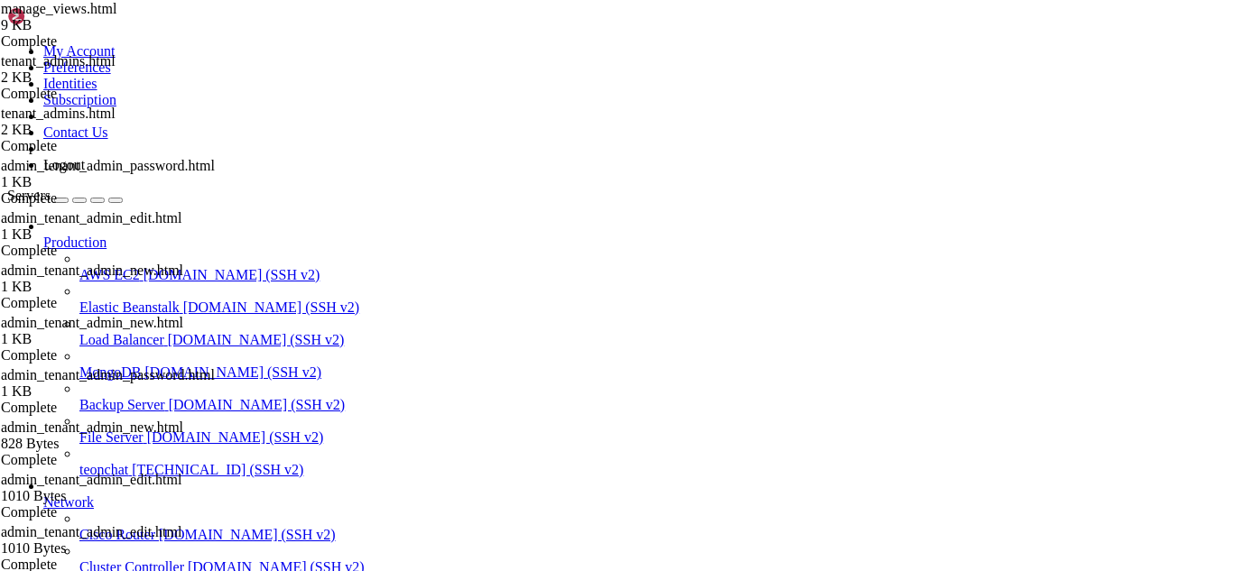
copy div "&lt; a href= "{{ url_for('admin_tenant_admin_new') }}" class= "btn btn-outline-…"
drag, startPoint x: 91, startPoint y: 1270, endPoint x: 15, endPoint y: 1195, distance: 106.6
copy div "<pre id= "admin-btns-src" style= "display:none;" > &lt; div class= "btn-group" …"
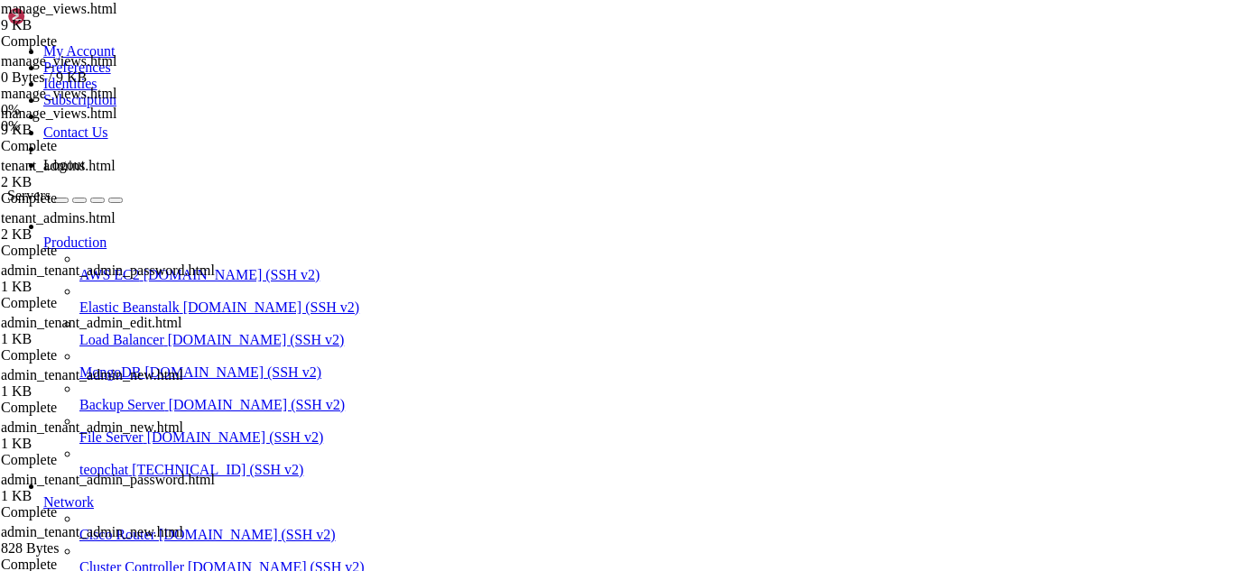
scroll to position [0, 0]
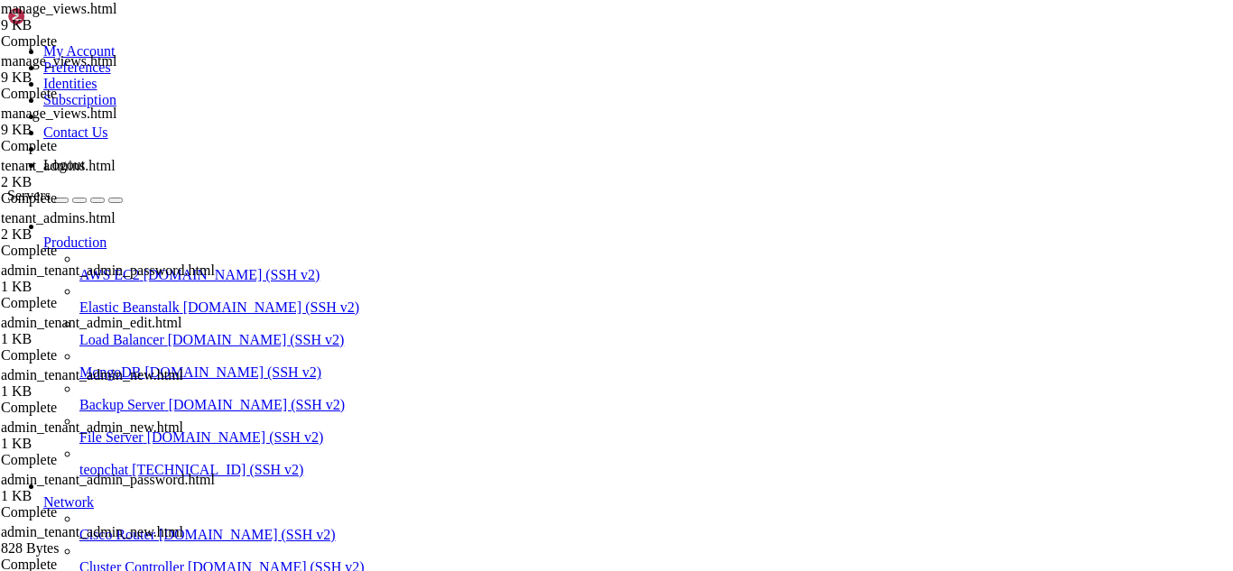
type input "/root/meuapp/flaskmkdir/oficial/app_delivery/templates/admin"
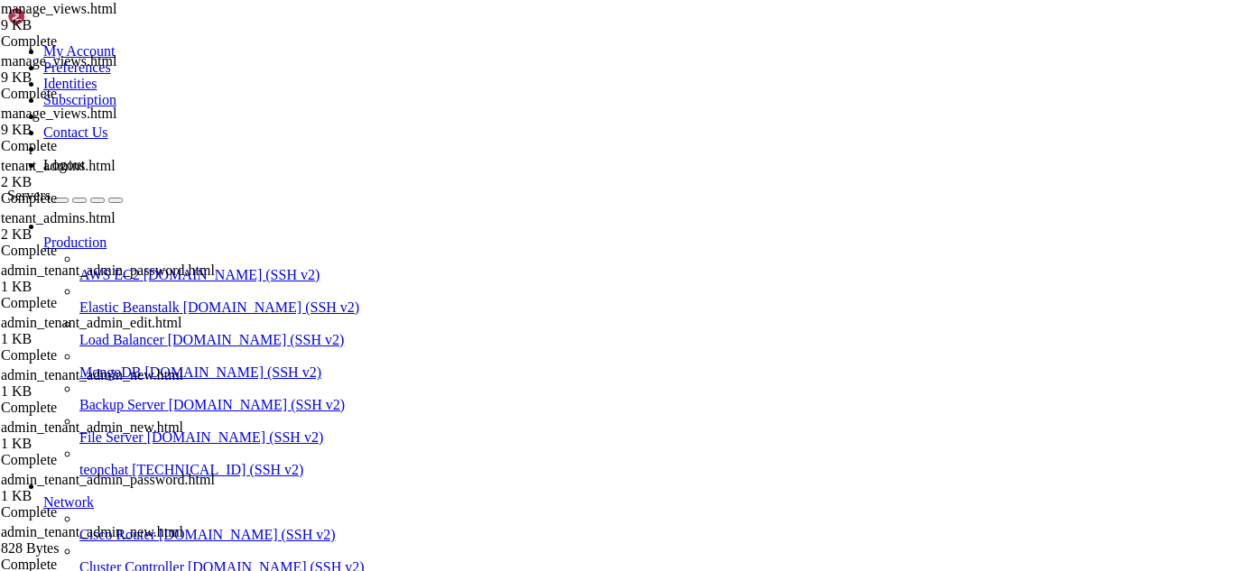
scroll to position [1152, 0]
type textarea "{% endblock %}"
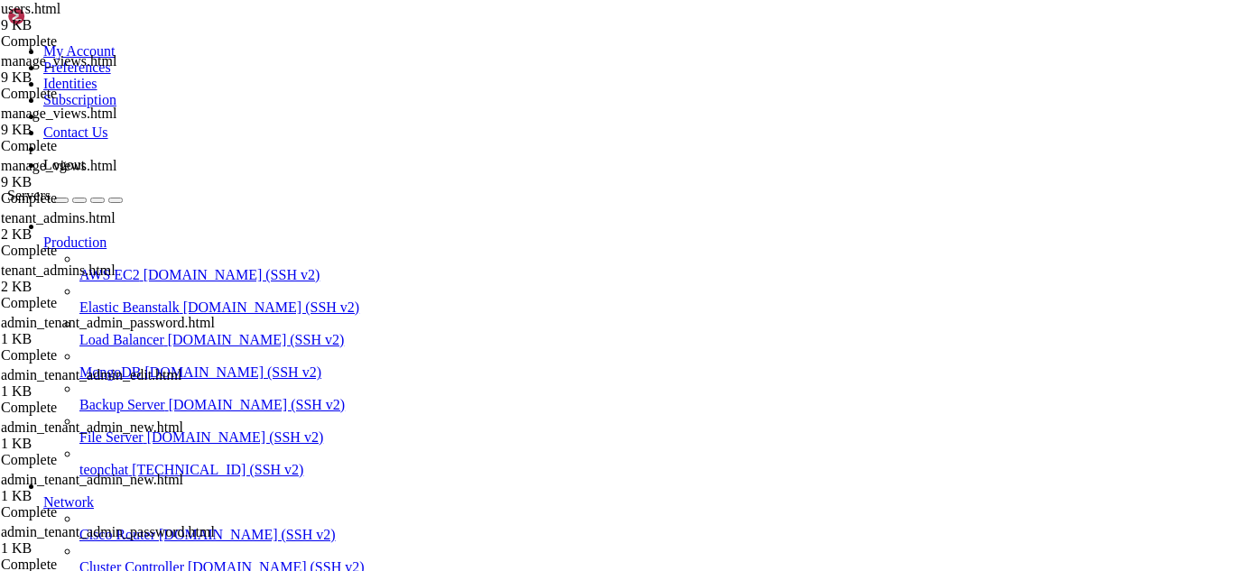
type input "/root/meuapp/flaskmkdir/oficial/app_delivery"
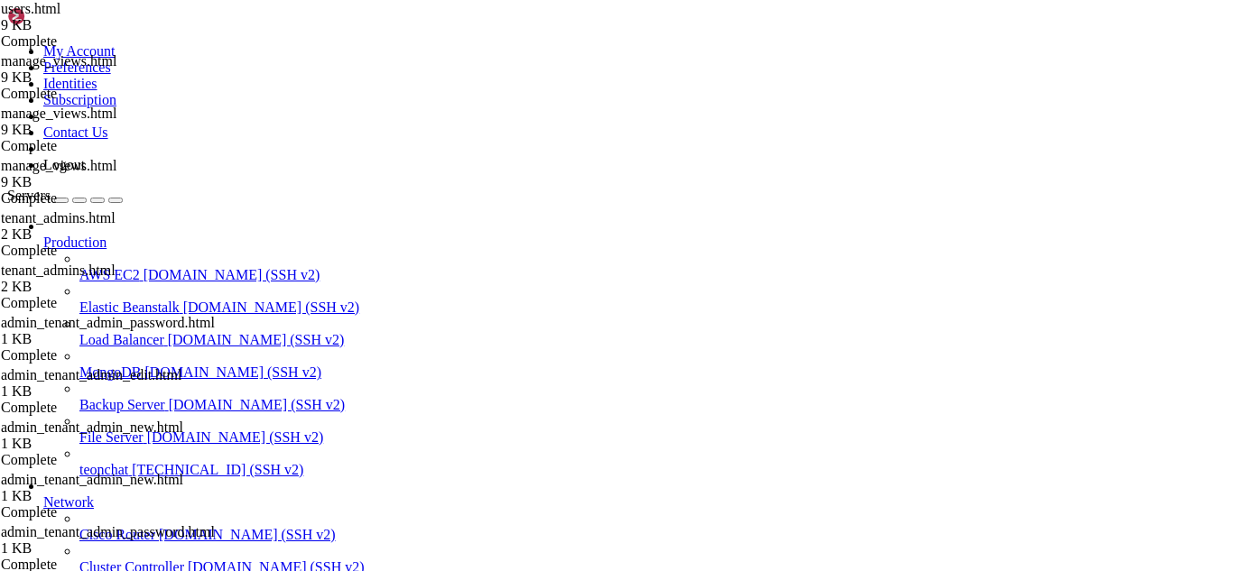
scroll to position [1961, 0]
type input "m"
type input "admin/user"
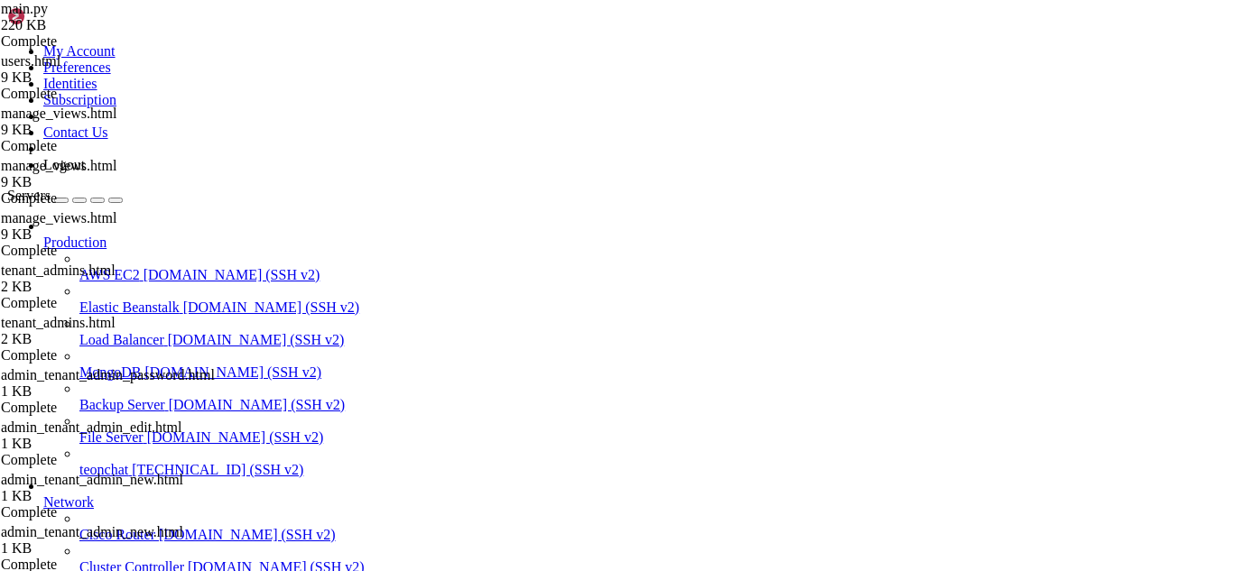
drag, startPoint x: 548, startPoint y: 301, endPoint x: 644, endPoint y: 304, distance: 95.7
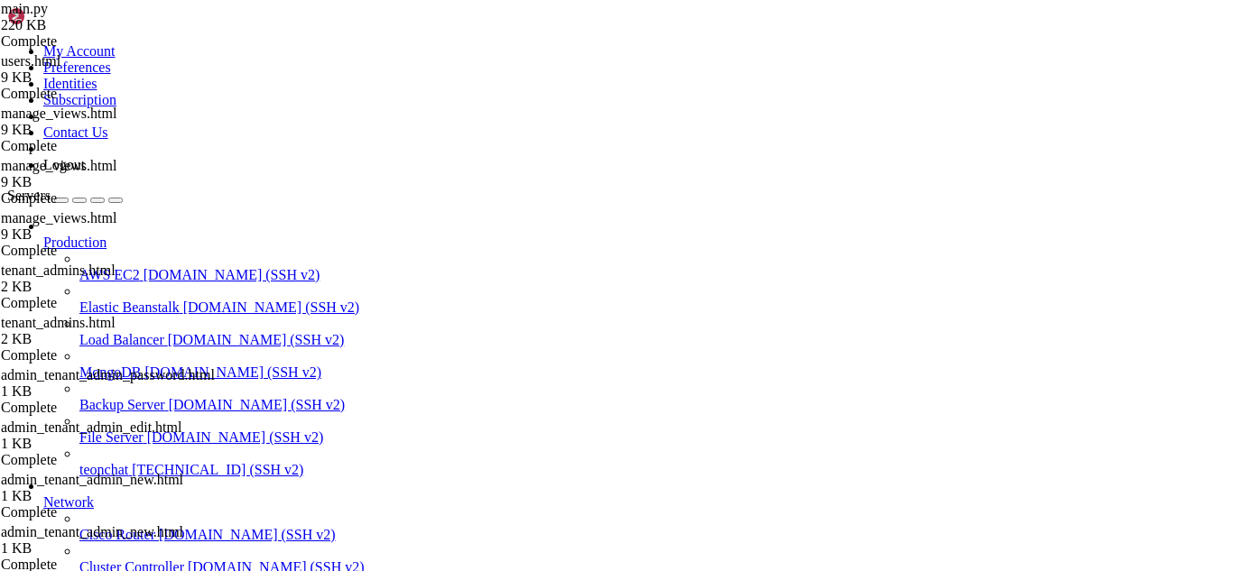
paste textarea "UserRole.ATTENDANT"
drag, startPoint x: 631, startPoint y: 301, endPoint x: 547, endPoint y: 302, distance: 84.0
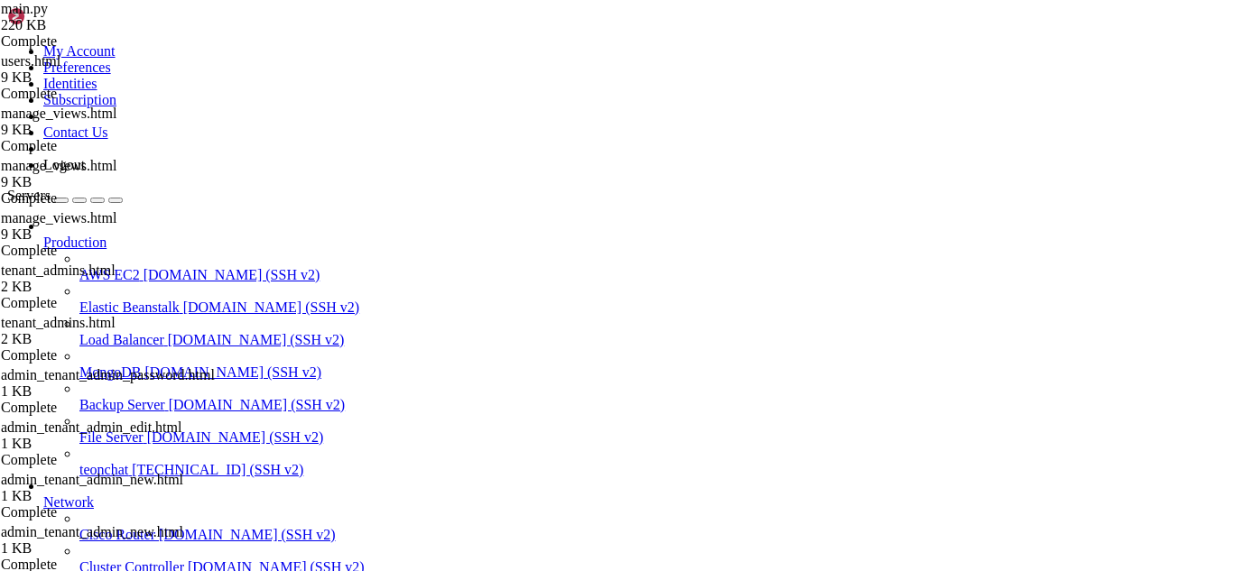
type textarea "return render_template('admin/users.html', users=users, settings=settings, subs…"
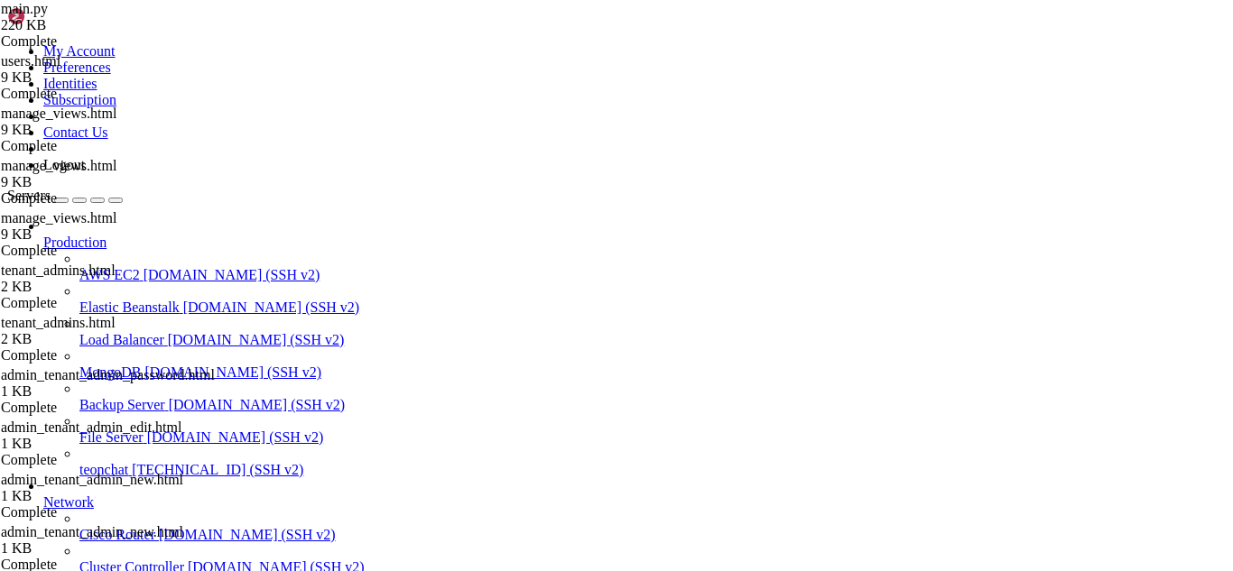
type textarea "[DOMAIN_NAME] = [DOMAIN_NAME]('phone')"
type textarea "selected_role = request.form['role']"
type textarea "return render_template('admin/user_form.html', user=None)"
type textarea "[DOMAIN_NAME]_fee = [DOMAIN_NAME]('delivery_fee') or 0"
type textarea "db.session.commit()"
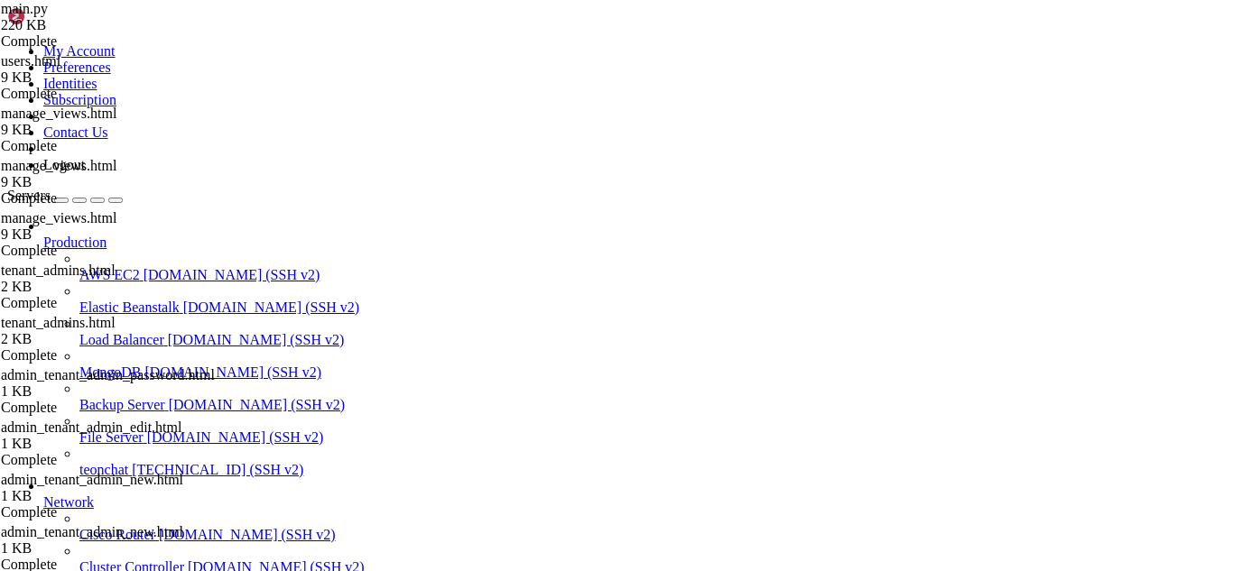
type textarea "return redirect(url_for('admin_users'))"
type textarea "return render_template('admin/user_form.html', user=None)"
type textarea "user = User.query.get_or_404(user_id)"
type textarea "return redirect(url_for('admin_users'))"
type textarea "[DOMAIN_NAME] = [DOMAIN_NAME]('phone')"
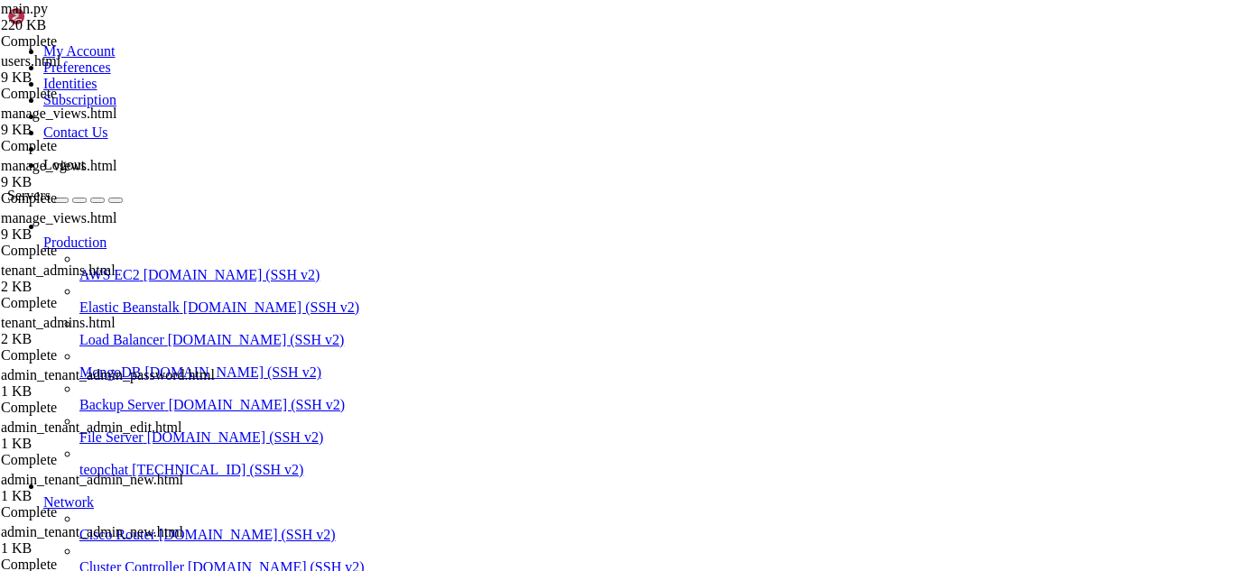
type textarea "user.password = generate_password_hash(password)"
type textarea "return render_template('admin/user_form.html', user=user)"
type textarea "[DOMAIN_NAME]_fee = [DOMAIN_NAME]('delivery_fee') or 0"
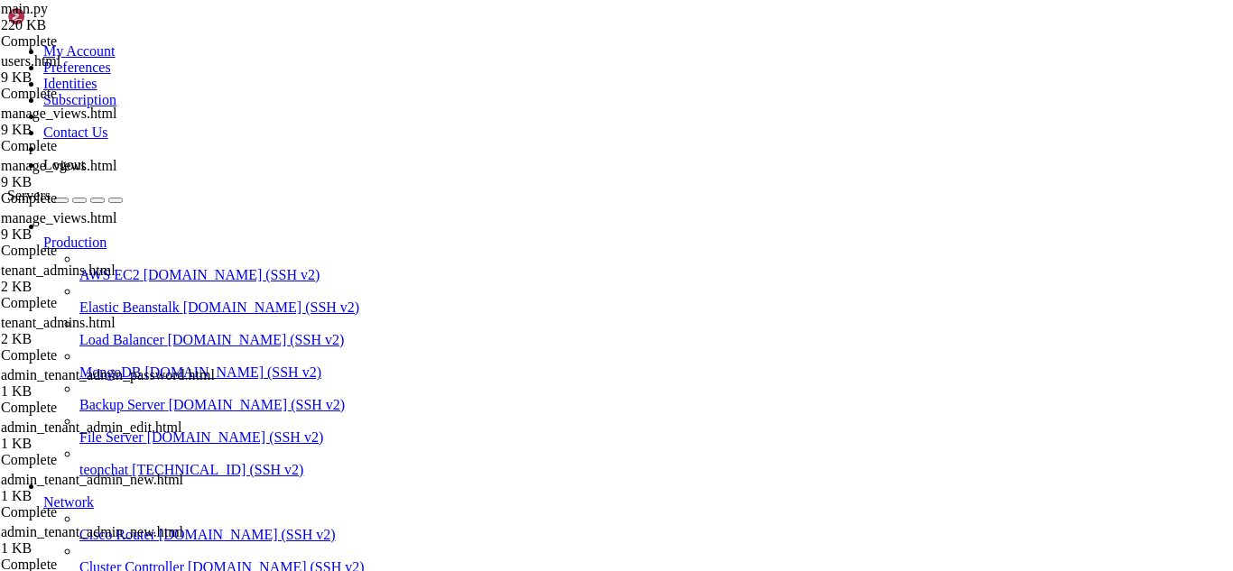
scroll to position [16978, 0]
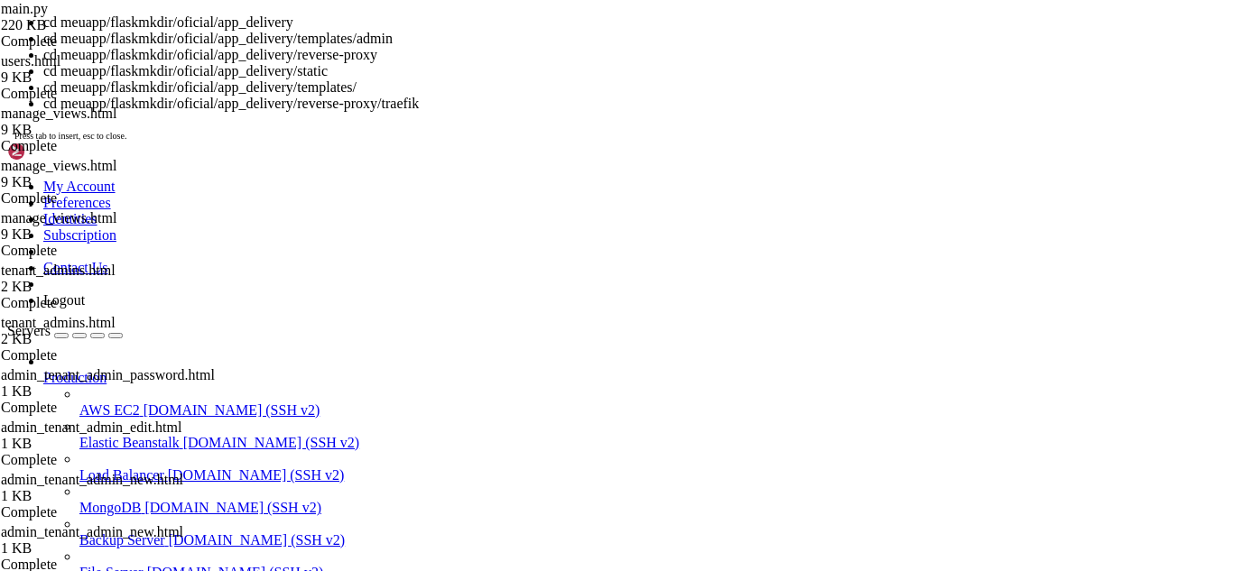
scroll to position [119400, 0]
